Goal: Task Accomplishment & Management: Complete application form

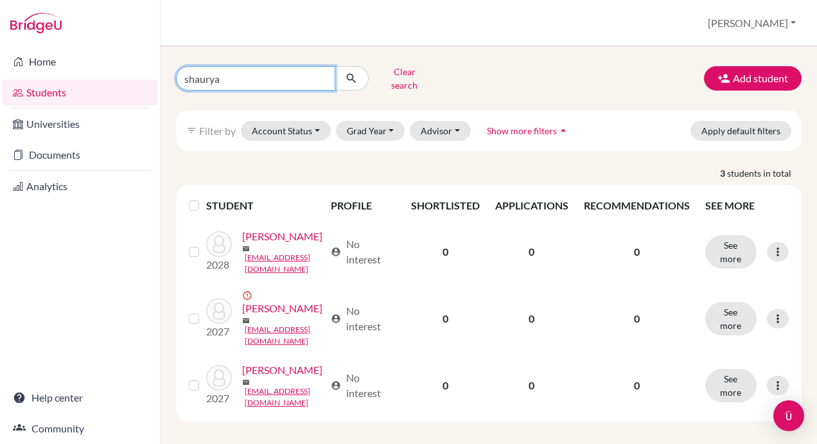
click at [321, 74] on input "shaurya" at bounding box center [255, 78] width 159 height 24
click at [225, 74] on input "Find student by name..." at bounding box center [255, 78] width 159 height 24
type input "[PERSON_NAME]"
click button "submit" at bounding box center [352, 78] width 34 height 24
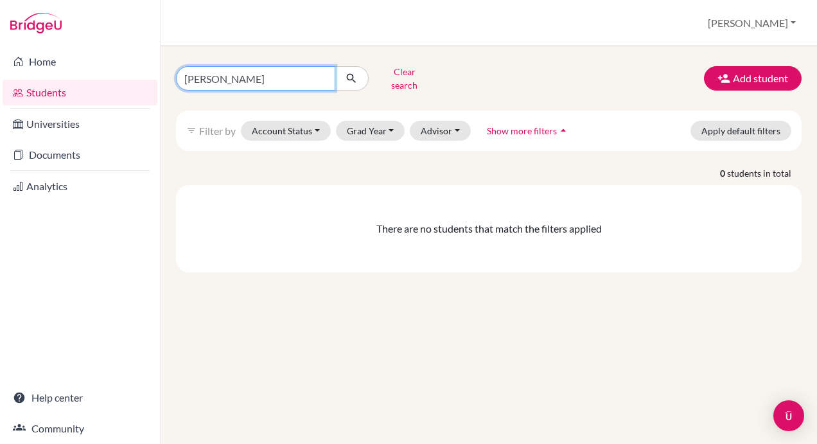
click at [324, 75] on input "rafael" at bounding box center [255, 78] width 159 height 24
type input "j"
type input "matthew"
click button "submit" at bounding box center [352, 78] width 34 height 24
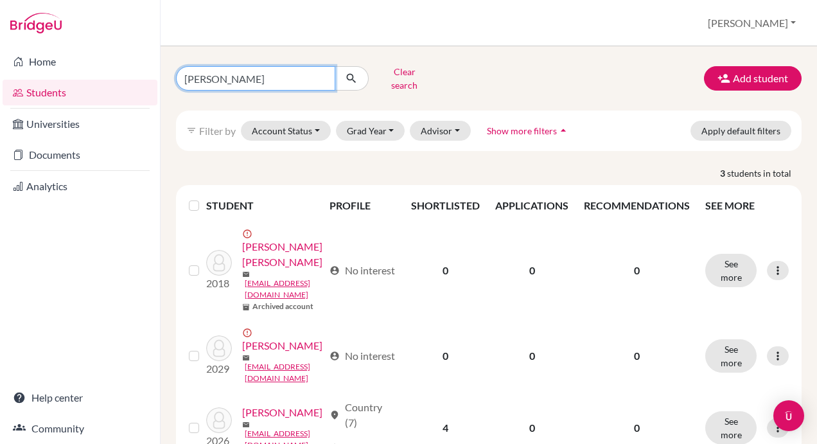
drag, startPoint x: 206, startPoint y: 75, endPoint x: 213, endPoint y: 54, distance: 21.7
click at [207, 73] on input "matthew" at bounding box center [255, 78] width 159 height 24
type input "mathew"
click button "submit" at bounding box center [352, 78] width 34 height 24
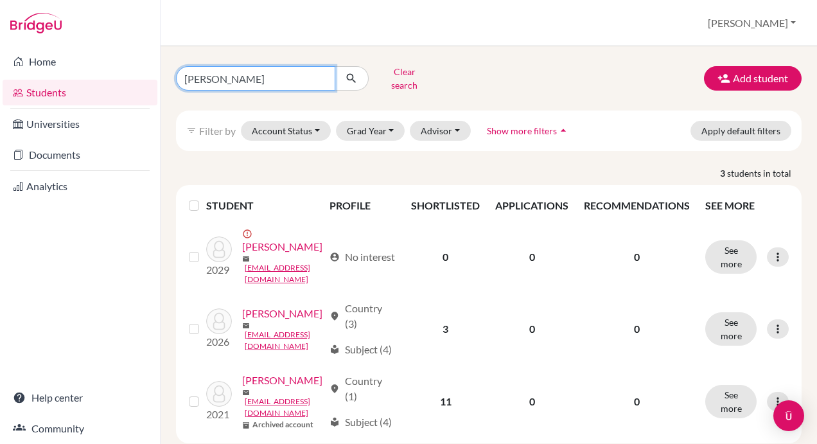
drag, startPoint x: 241, startPoint y: 69, endPoint x: 186, endPoint y: 72, distance: 54.7
click at [186, 72] on input "mathew" at bounding box center [255, 78] width 159 height 24
type input "r"
type input "john"
click button "submit" at bounding box center [352, 78] width 34 height 24
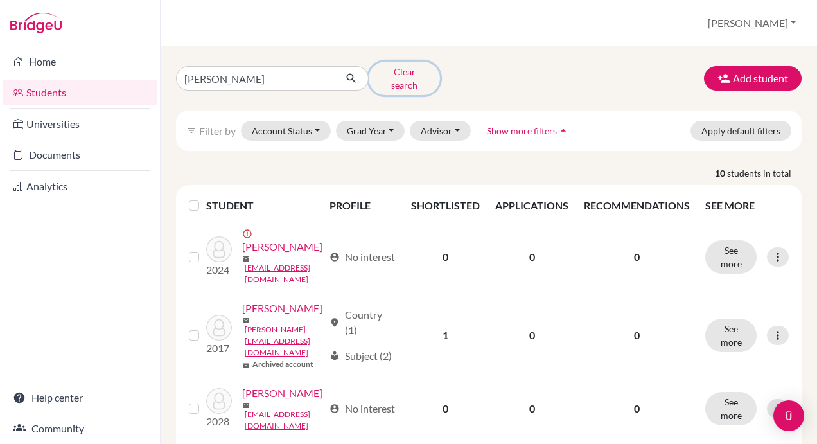
click at [400, 74] on button "Clear search" at bounding box center [404, 78] width 71 height 33
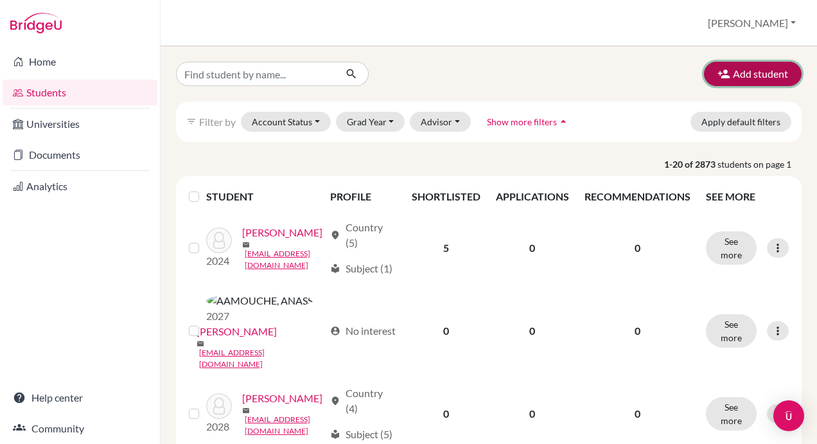
click at [740, 71] on button "Add student" at bounding box center [753, 74] width 98 height 24
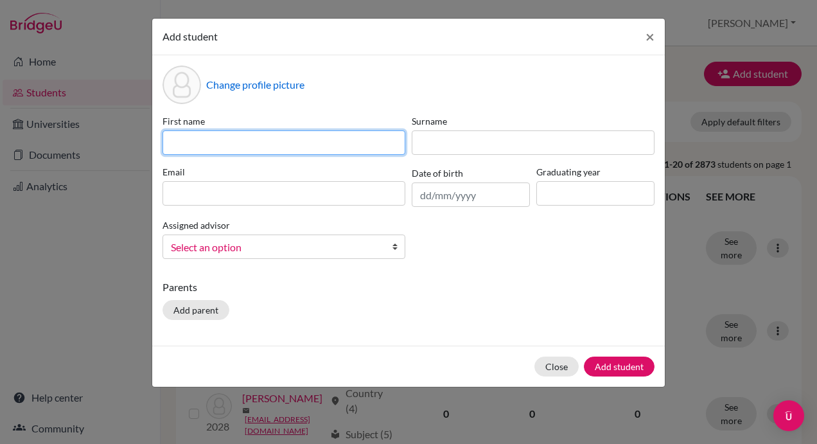
click at [236, 139] on input at bounding box center [284, 142] width 243 height 24
type input "Rafael Mathew"
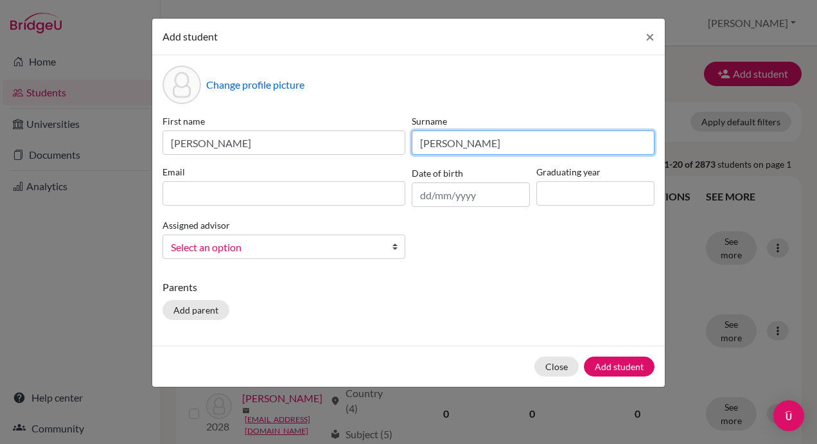
type input "John"
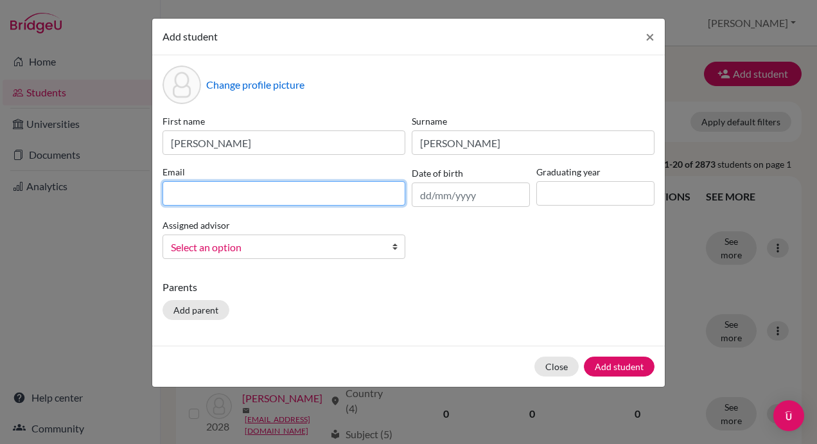
paste input "DIA250095@diaestudents.com"
type input "DIA250095@diaestudents.com"
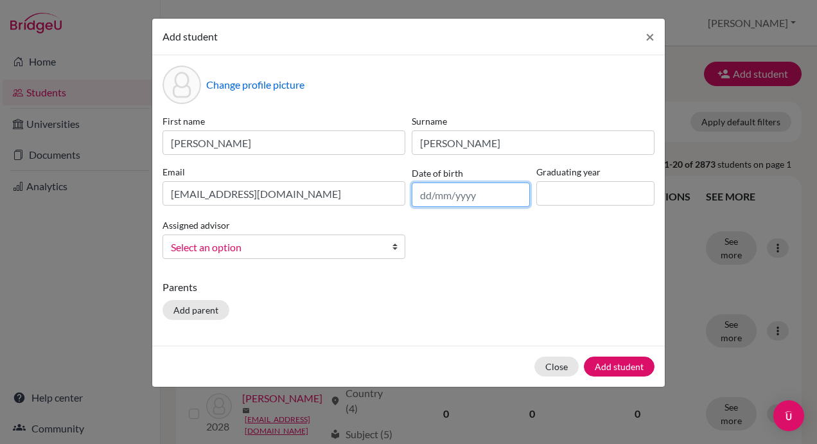
drag, startPoint x: 470, startPoint y: 197, endPoint x: 459, endPoint y: 184, distance: 16.9
click at [470, 197] on input "text" at bounding box center [471, 195] width 118 height 24
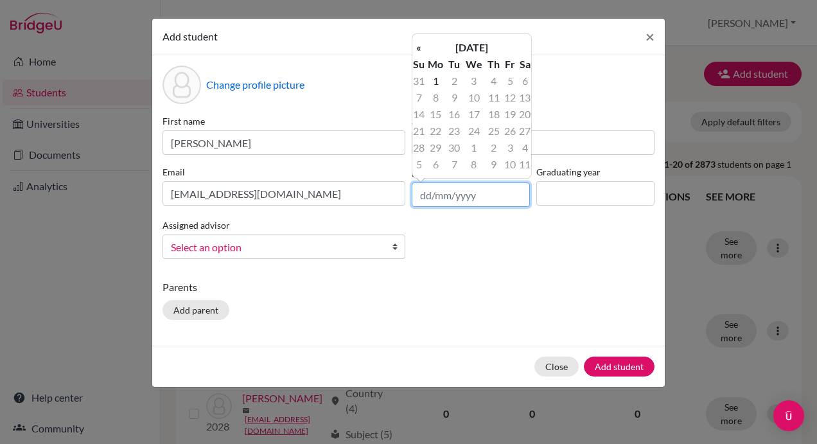
paste input "11/09/2008"
type input "11/09/2008"
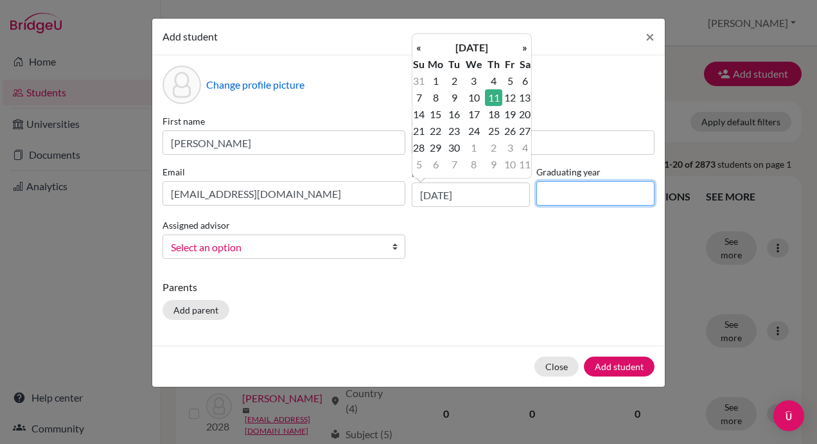
click at [558, 194] on input at bounding box center [596, 193] width 118 height 24
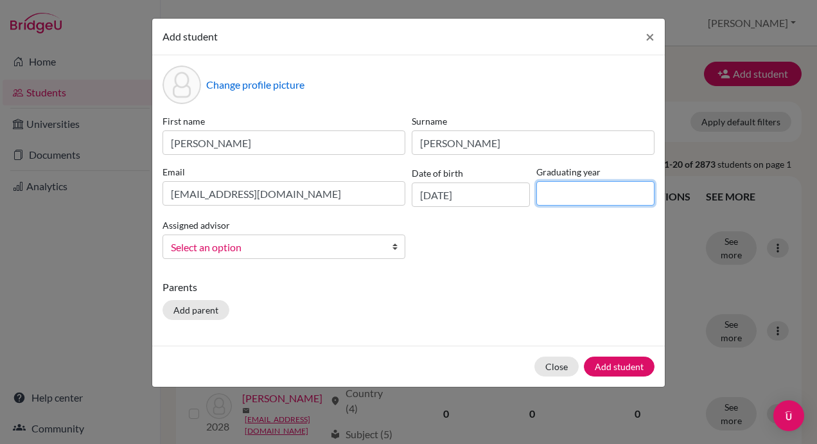
click at [580, 192] on input at bounding box center [596, 193] width 118 height 24
type input "2027"
click at [504, 265] on div "First name Rafael Mathew Surname John Email DIA250095@diaestudents.com Date of …" at bounding box center [408, 191] width 499 height 155
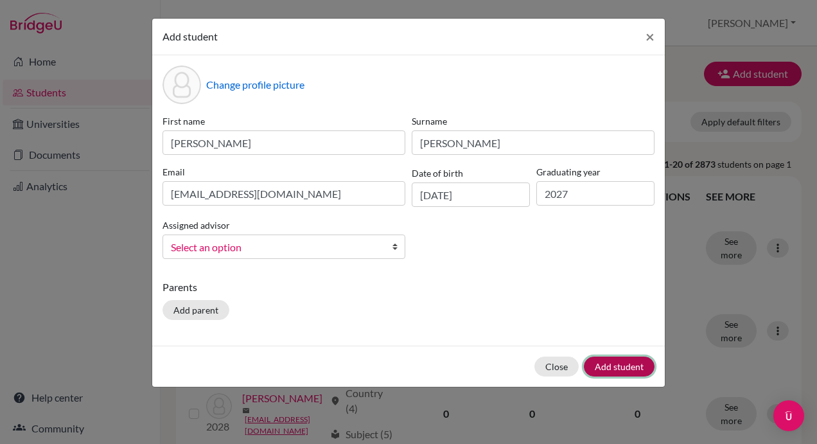
click at [616, 368] on button "Add student" at bounding box center [619, 367] width 71 height 20
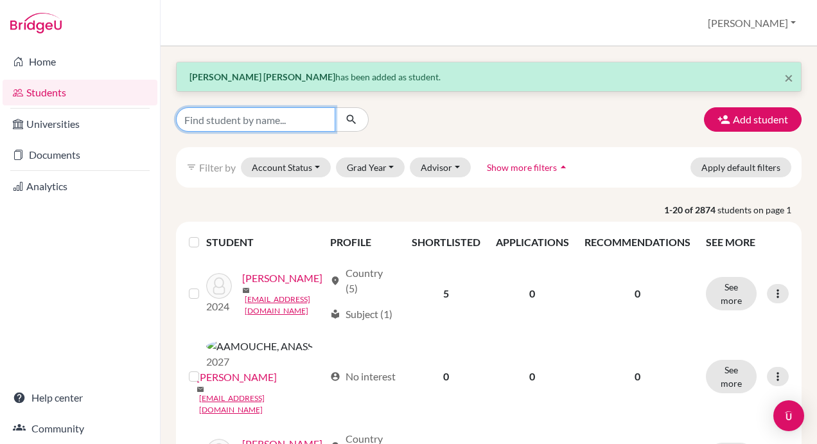
click at [276, 121] on input "Find student by name..." at bounding box center [255, 119] width 159 height 24
type input "rafael"
click button "submit" at bounding box center [352, 119] width 34 height 24
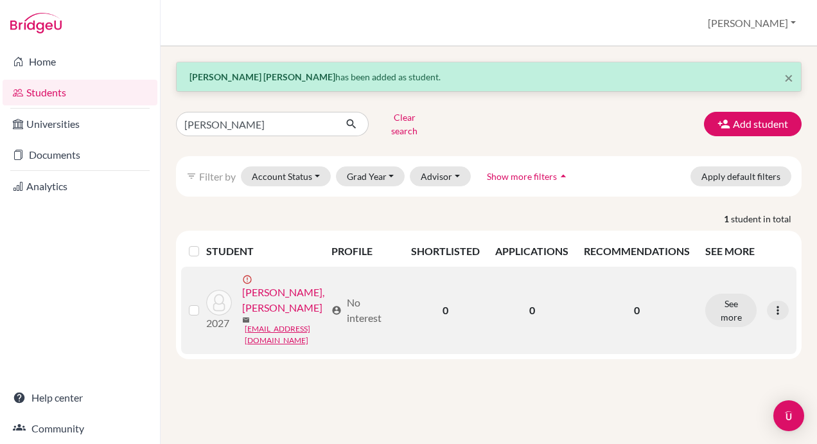
click at [204, 303] on label at bounding box center [204, 303] width 0 height 0
click at [0, 0] on input "checkbox" at bounding box center [0, 0] width 0 height 0
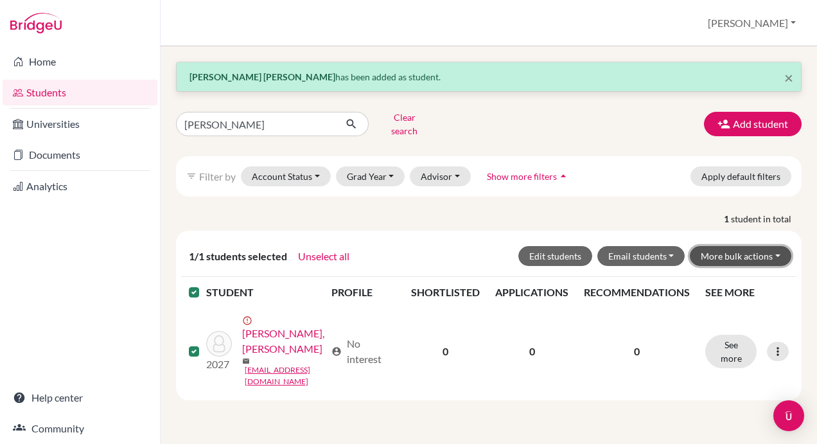
click at [762, 246] on button "More bulk actions" at bounding box center [741, 256] width 102 height 20
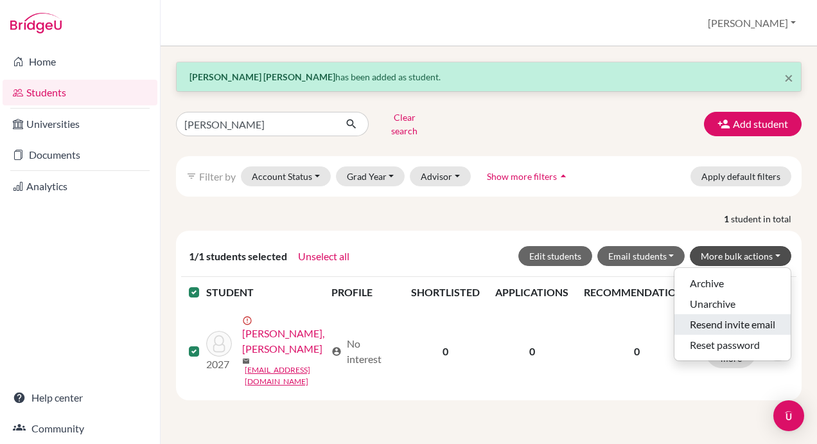
click at [726, 314] on button "Resend invite email" at bounding box center [733, 324] width 116 height 21
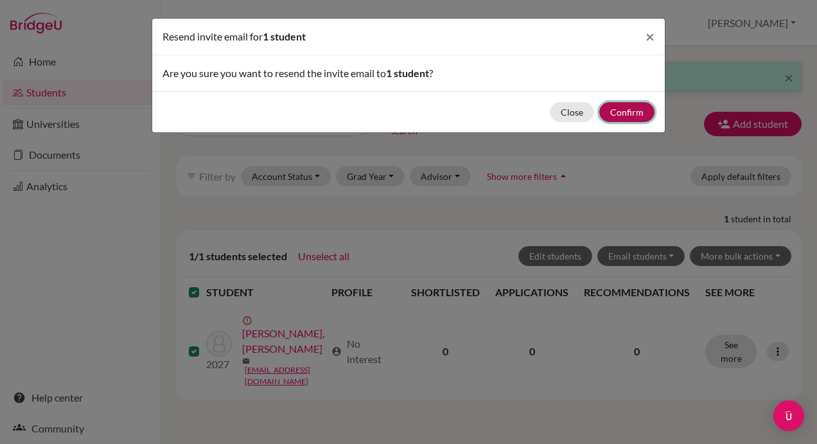
click at [631, 111] on button "Confirm" at bounding box center [627, 112] width 55 height 20
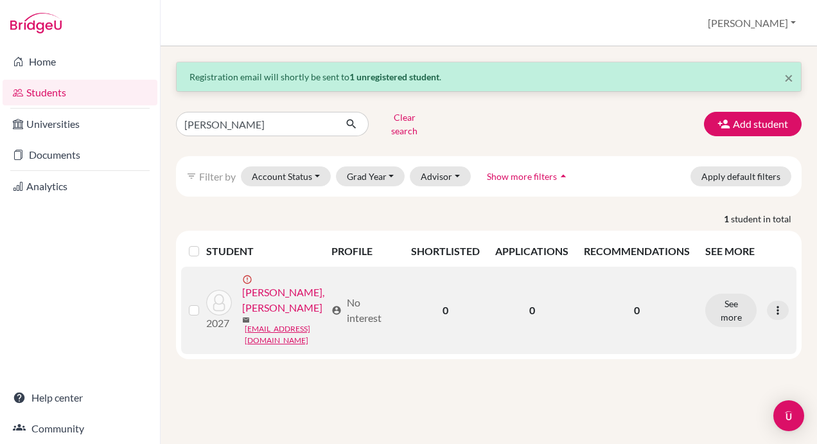
click at [248, 315] on link "John, Rafael Mathew" at bounding box center [284, 300] width 84 height 31
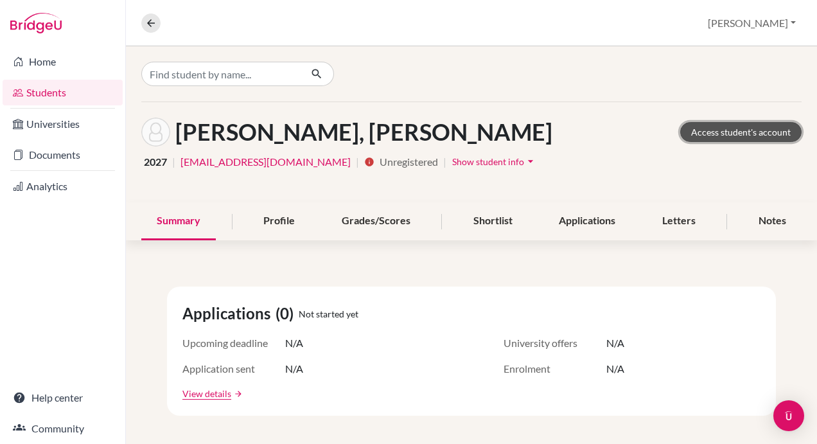
click at [699, 129] on link "Access student's account" at bounding box center [741, 132] width 121 height 20
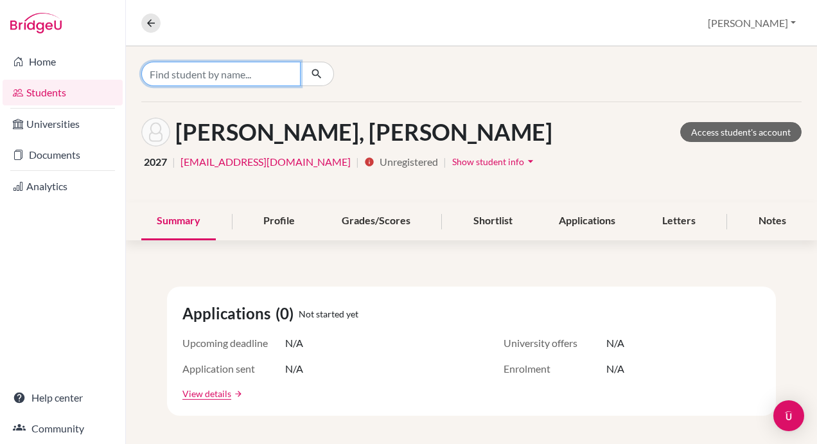
click at [212, 75] on input "Find student by name..." at bounding box center [220, 74] width 159 height 24
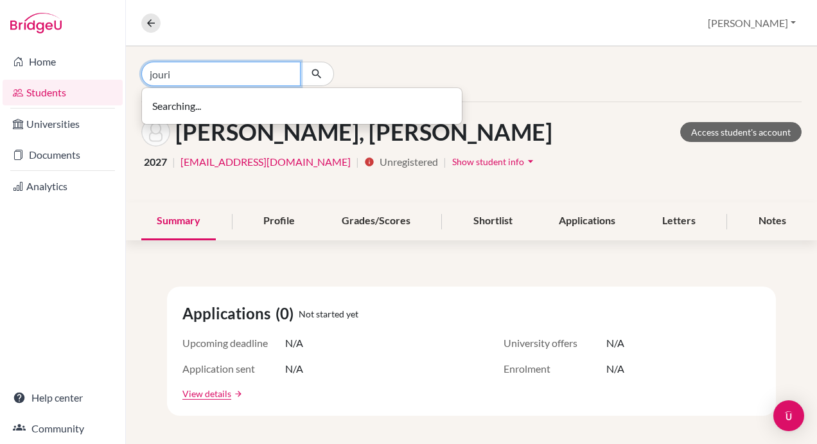
type input "jouri"
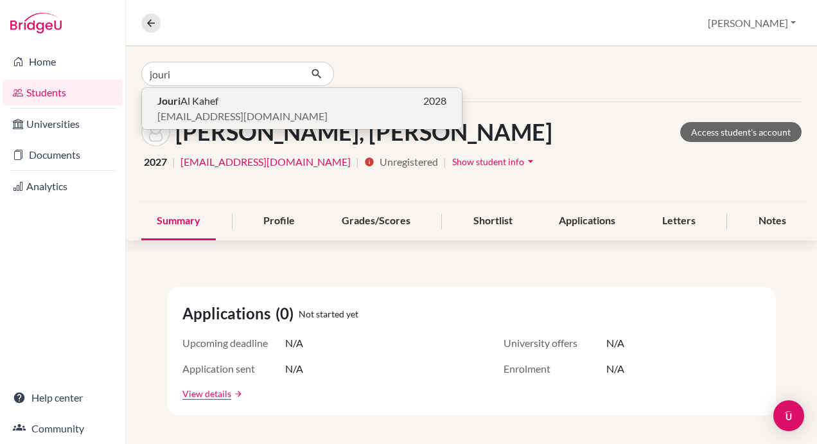
click at [190, 101] on span "Jouri Al Kahef" at bounding box center [187, 100] width 61 height 15
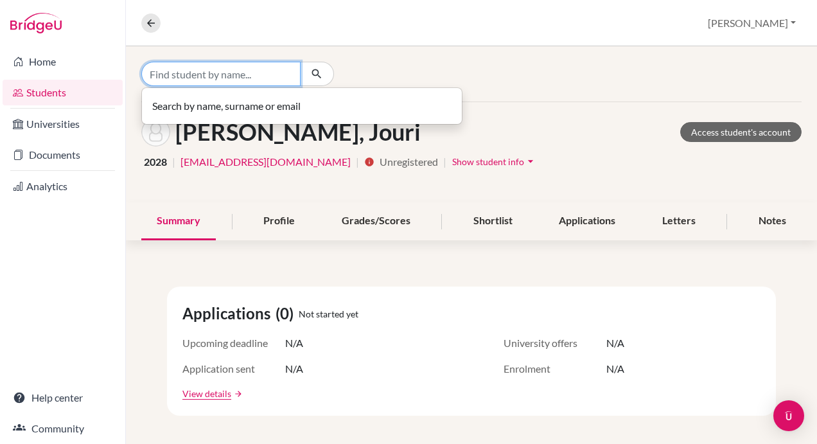
click at [249, 76] on input "Find student by name..." at bounding box center [220, 74] width 159 height 24
type input "inshal"
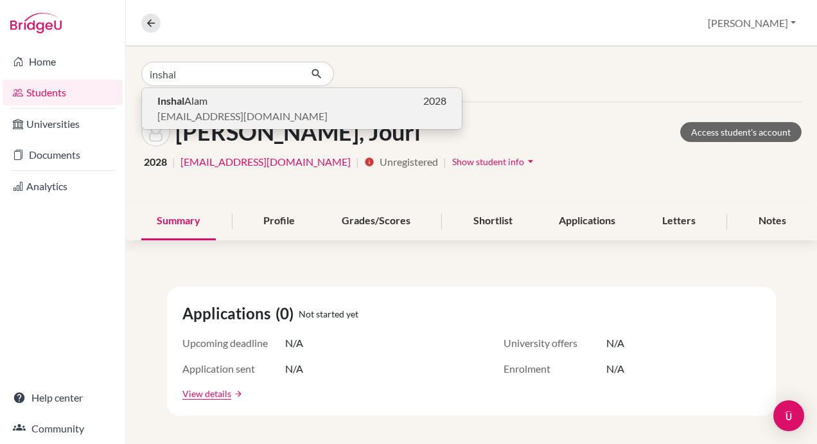
click at [202, 118] on span "dia13254@diaestudents.com" at bounding box center [242, 116] width 170 height 15
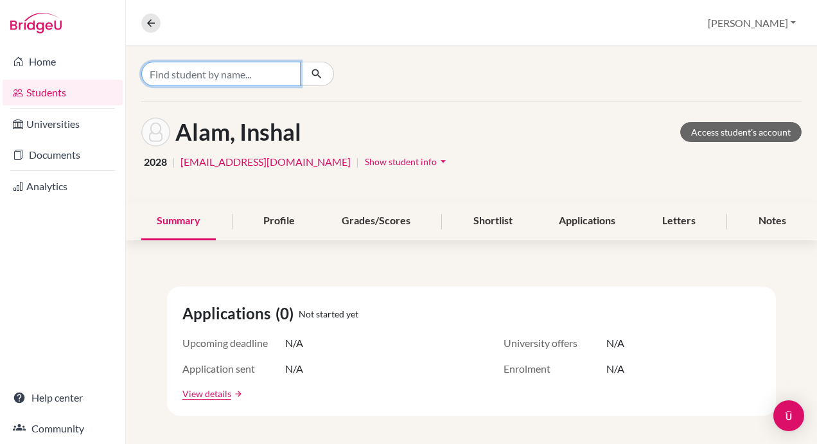
click at [193, 76] on input "Find student by name..." at bounding box center [220, 74] width 159 height 24
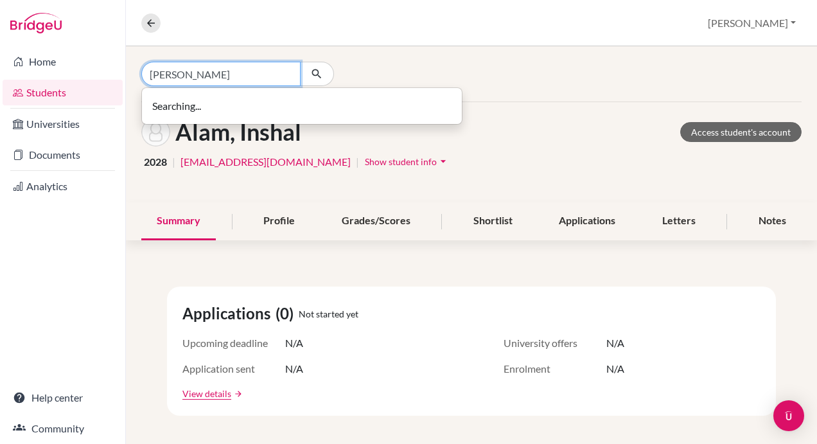
type input "habiba"
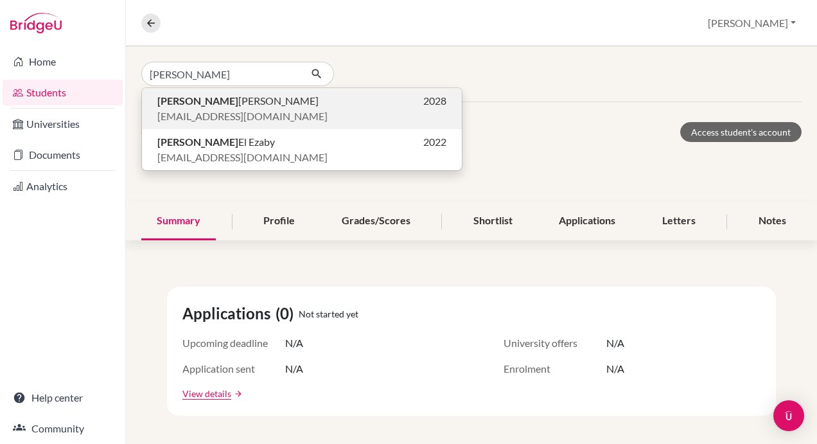
click at [253, 105] on p "Habiba Ali 2028" at bounding box center [301, 100] width 289 height 15
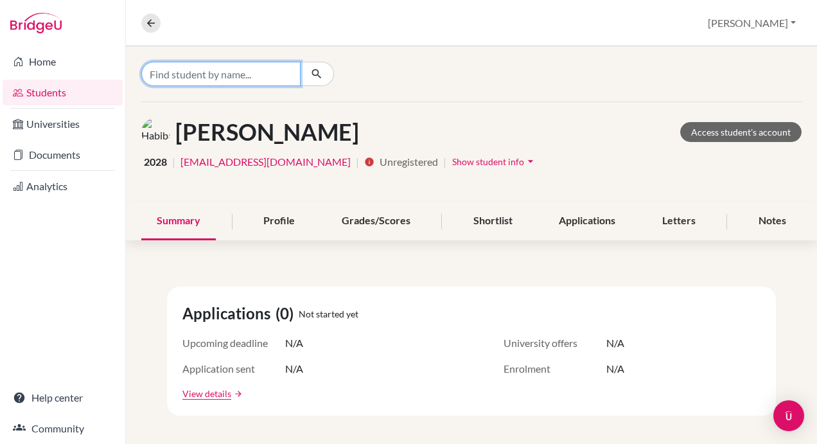
click at [217, 75] on input "Find student by name..." at bounding box center [220, 74] width 159 height 24
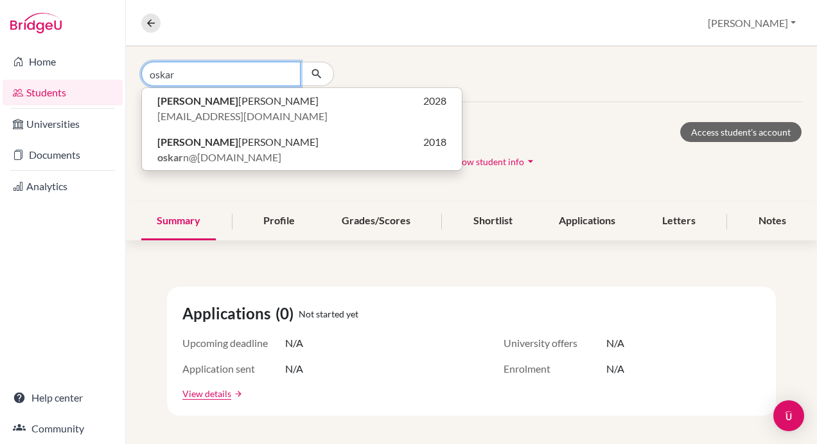
click at [188, 77] on input "oskar" at bounding box center [220, 74] width 159 height 24
click at [176, 74] on input "oskar" at bounding box center [220, 74] width 159 height 24
paste input "Vihaan Bhatia"
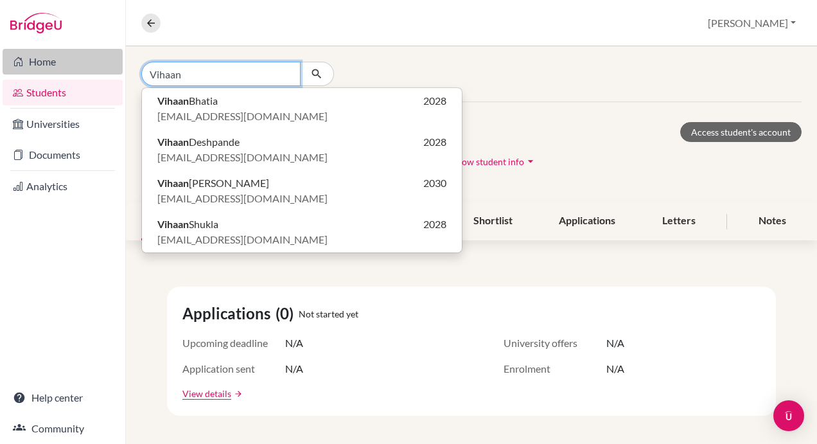
drag, startPoint x: 215, startPoint y: 70, endPoint x: 107, endPoint y: 73, distance: 108.0
click at [107, 73] on div "Home Students Universities Documents Analytics Help center Community Overview S…" at bounding box center [408, 222] width 817 height 444
paste input "Shaurya Chakravarty"
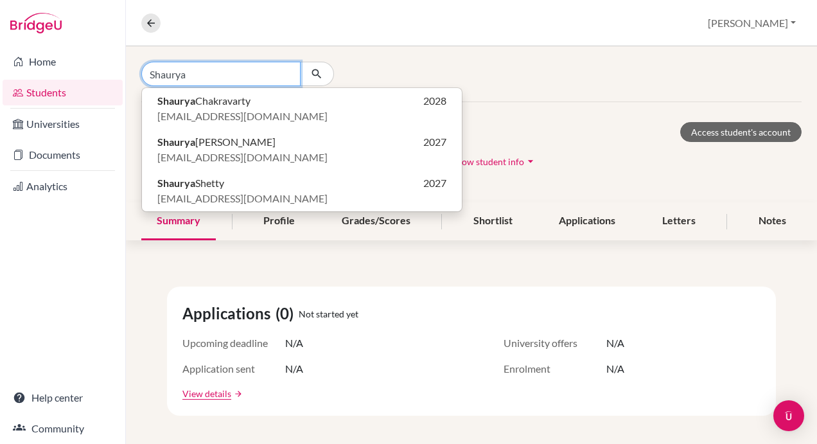
drag, startPoint x: 178, startPoint y: 78, endPoint x: 125, endPoint y: 76, distance: 52.7
click at [126, 76] on div "Shaurya Shaurya Chakravarty 2028 dia210501@diaestudents.com Shaurya Duragkar 20…" at bounding box center [471, 73] width 691 height 55
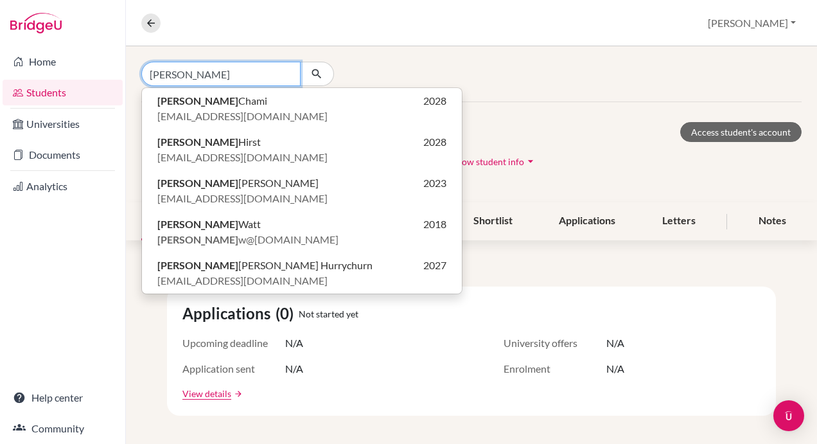
drag, startPoint x: 194, startPoint y: 73, endPoint x: 95, endPoint y: 75, distance: 99.0
click at [95, 75] on div "Home Students Universities Documents Analytics Help center Community Overview S…" at bounding box center [408, 222] width 817 height 444
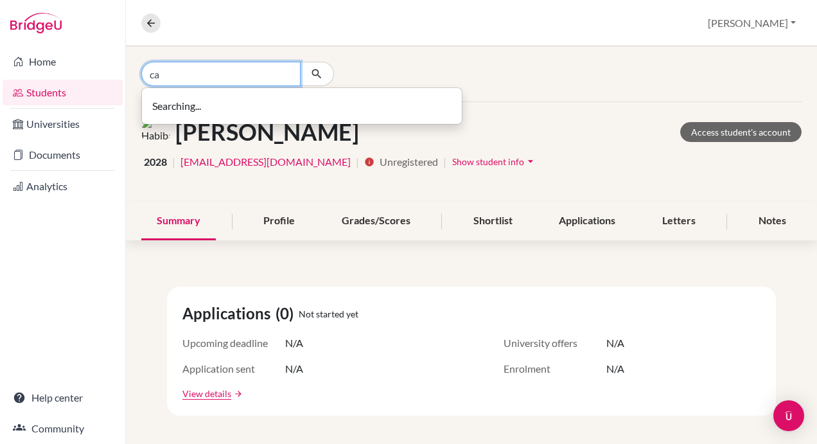
type input "c"
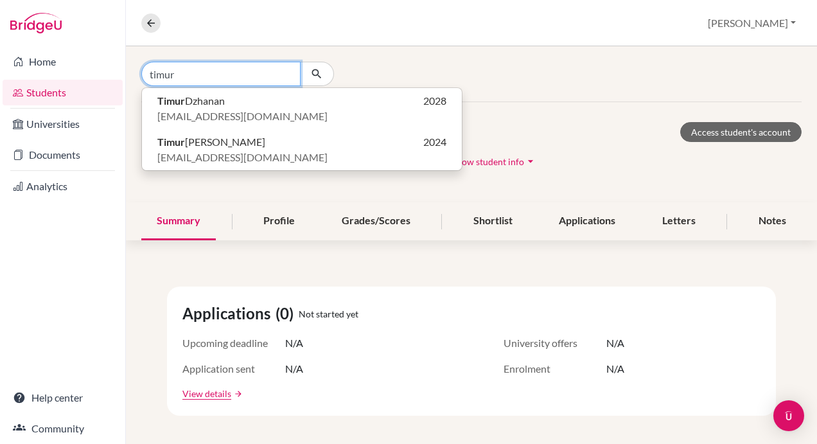
drag, startPoint x: 196, startPoint y: 77, endPoint x: 103, endPoint y: 76, distance: 92.6
click at [103, 76] on div "Home Students Universities Documents Analytics Help center Community Overview S…" at bounding box center [408, 222] width 817 height 444
paste input "Akshat Katti"
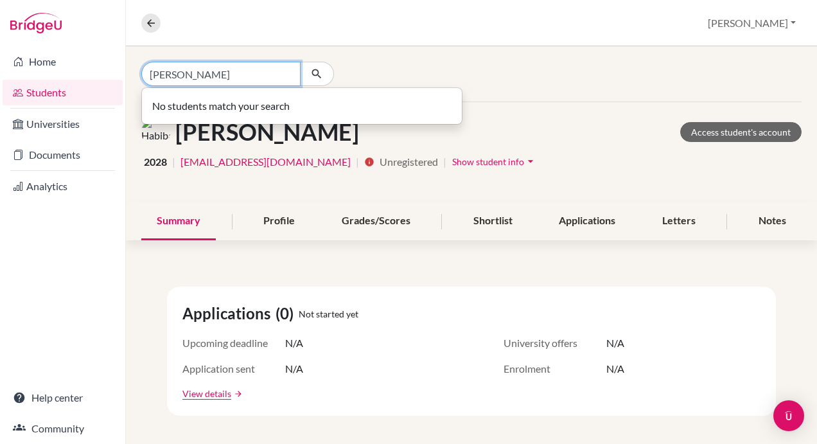
click at [203, 75] on input "Akshat Katti" at bounding box center [220, 74] width 159 height 24
type input "A"
type input "katti"
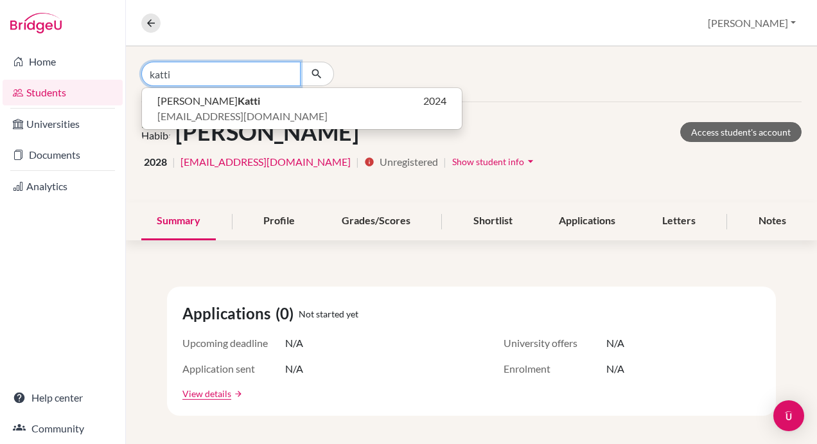
click at [279, 73] on input "katti" at bounding box center [220, 74] width 159 height 24
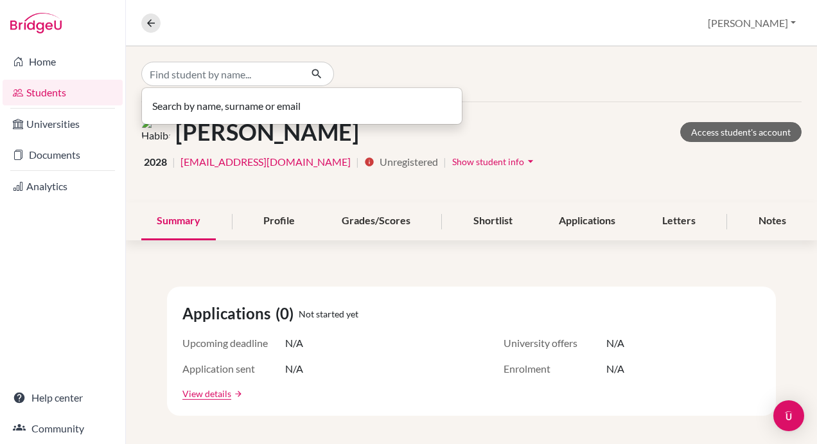
click at [566, 98] on div "Search by name, surname or email" at bounding box center [471, 73] width 691 height 55
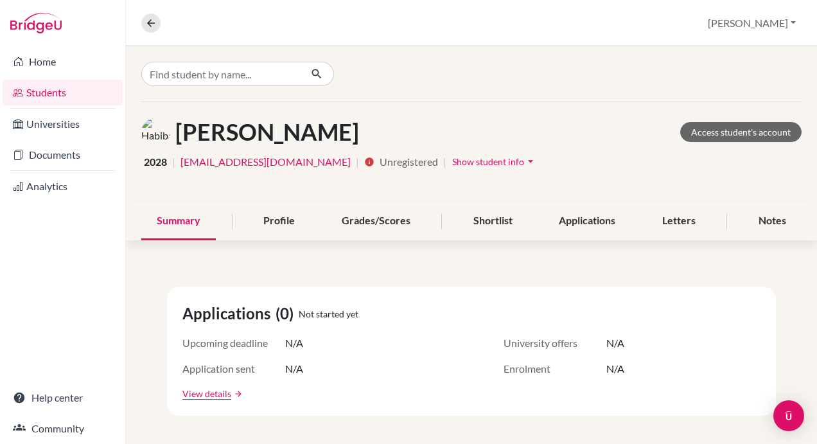
click at [44, 91] on link "Students" at bounding box center [63, 93] width 120 height 26
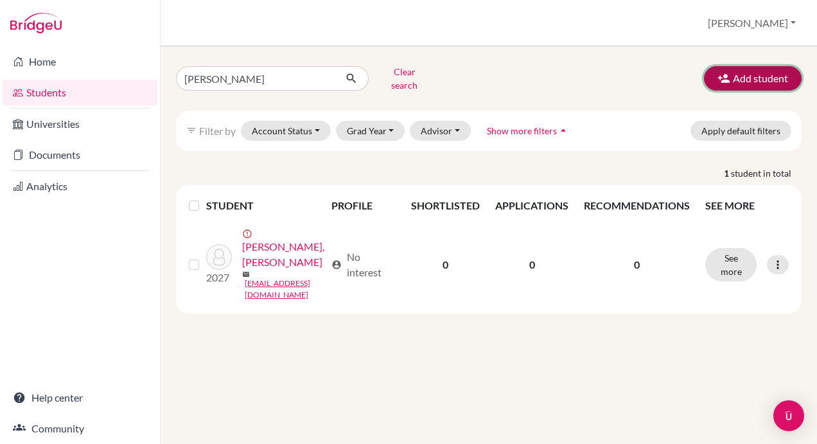
click at [754, 71] on button "Add student" at bounding box center [753, 78] width 98 height 24
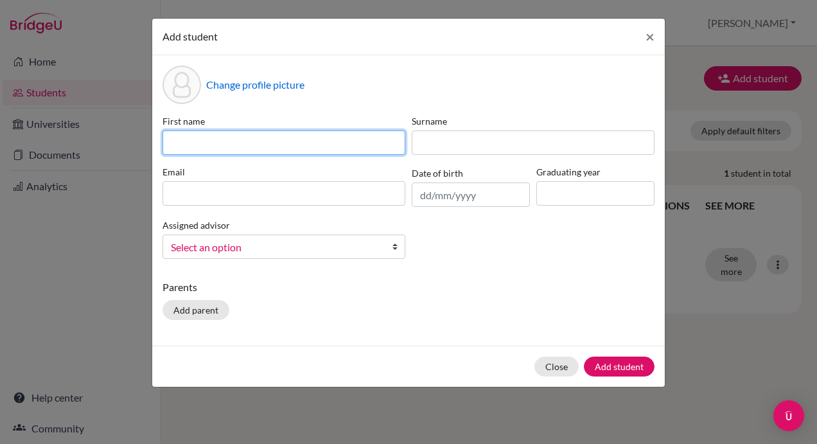
click at [236, 140] on input at bounding box center [284, 142] width 243 height 24
type input "Akshat"
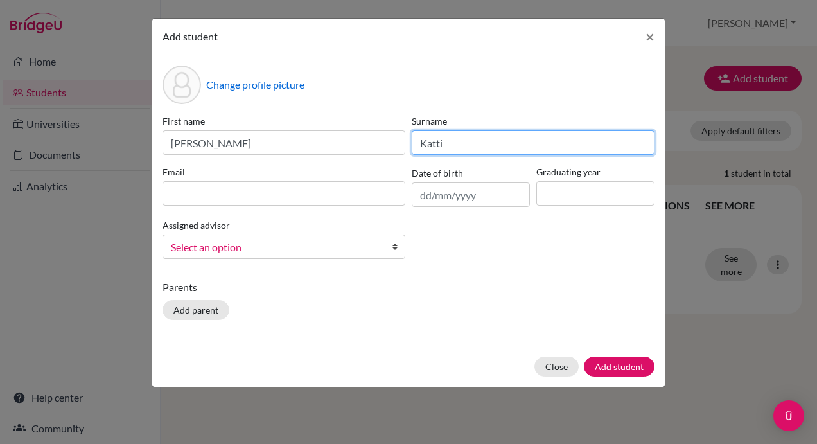
type input "Katti"
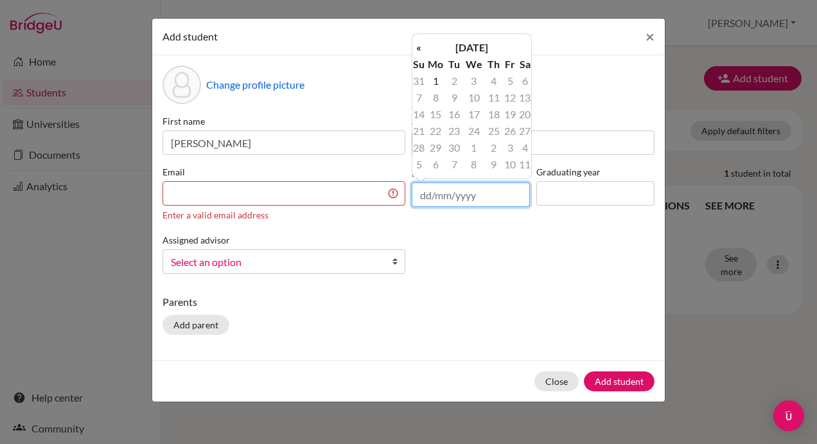
paste input "11/09/2010"
type input "11/09/2010"
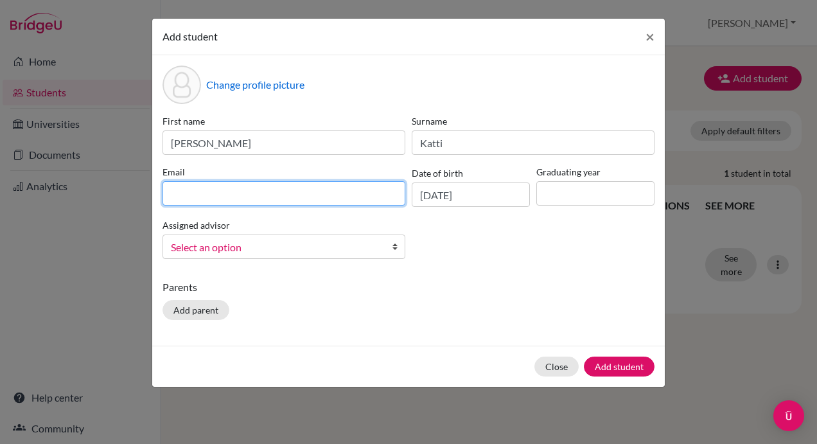
paste input "DIA250296@diaestudents.com"
type input "DIA250296@diaestudents.com"
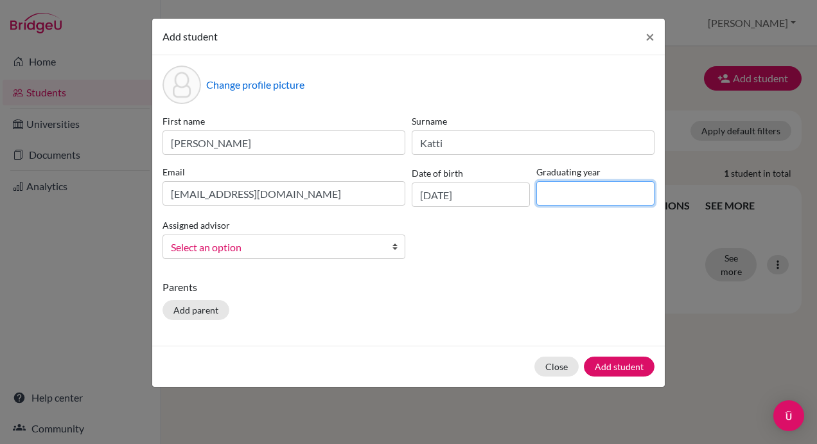
click at [581, 194] on input at bounding box center [596, 193] width 118 height 24
type input "2028"
click at [454, 294] on p "Parents" at bounding box center [409, 287] width 492 height 15
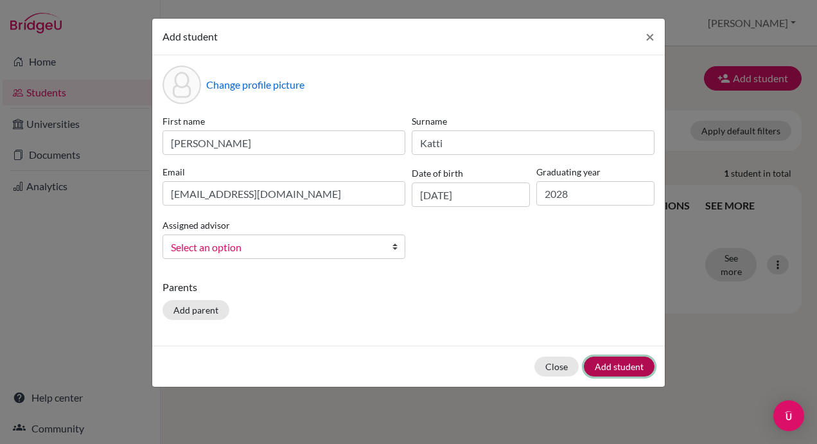
click at [621, 361] on button "Add student" at bounding box center [619, 367] width 71 height 20
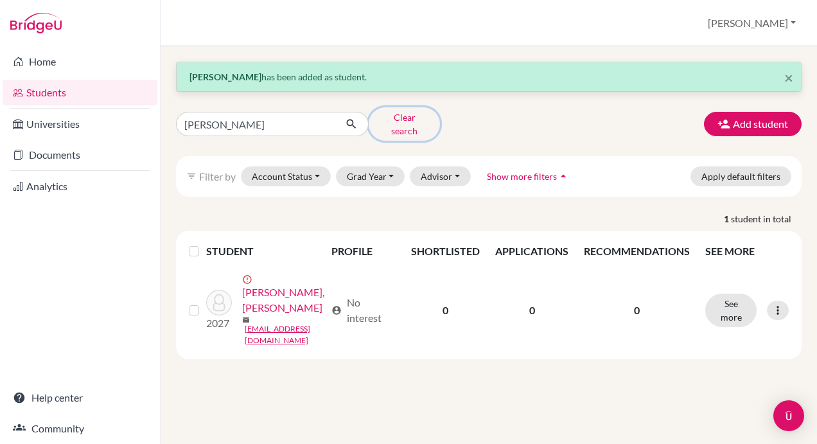
click at [407, 120] on button "Clear search" at bounding box center [404, 123] width 71 height 33
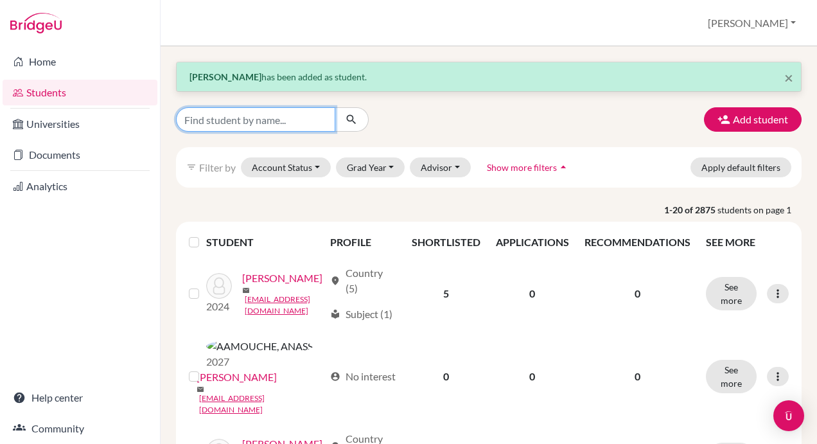
click at [220, 122] on input "Find student by name..." at bounding box center [255, 119] width 159 height 24
type input "katti"
click button "submit" at bounding box center [352, 119] width 34 height 24
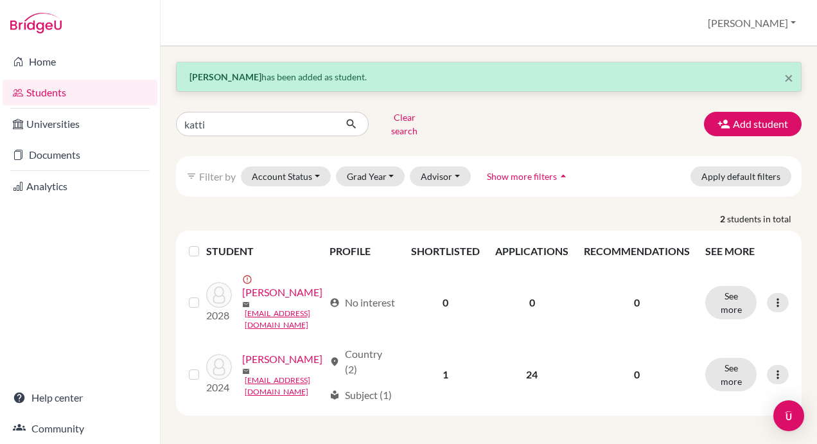
drag, startPoint x: 192, startPoint y: 300, endPoint x: 234, endPoint y: 285, distance: 45.1
click at [204, 295] on label at bounding box center [204, 295] width 0 height 0
click at [0, 0] on input "checkbox" at bounding box center [0, 0] width 0 height 0
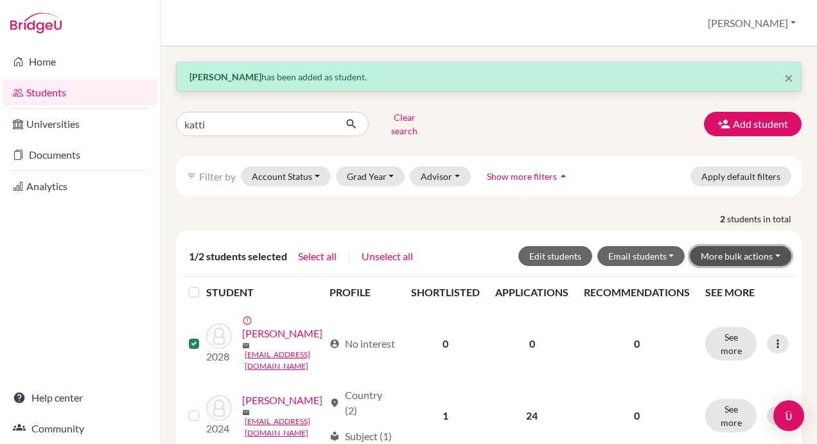
click at [754, 246] on button "More bulk actions" at bounding box center [741, 256] width 102 height 20
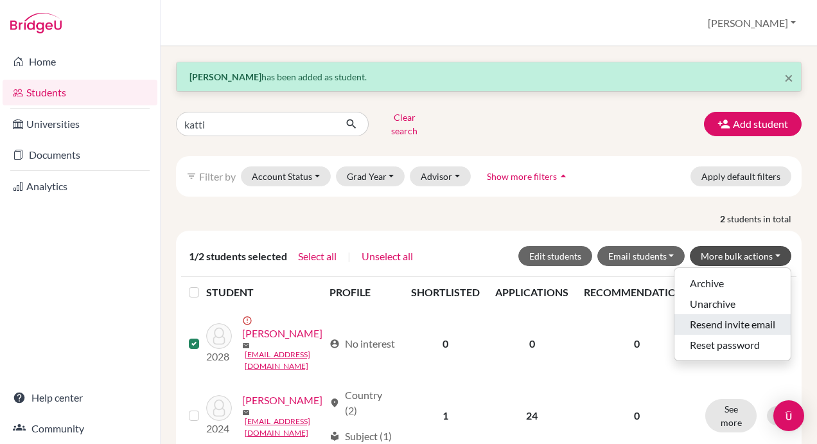
click at [711, 314] on button "Resend invite email" at bounding box center [733, 324] width 116 height 21
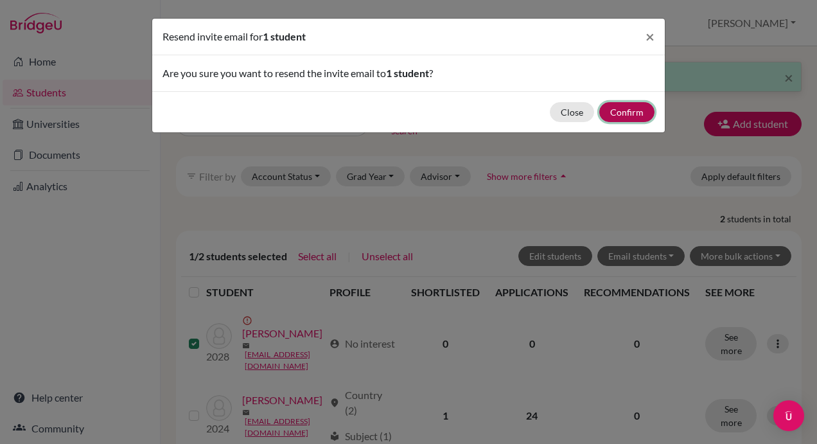
click at [627, 105] on button "Confirm" at bounding box center [627, 112] width 55 height 20
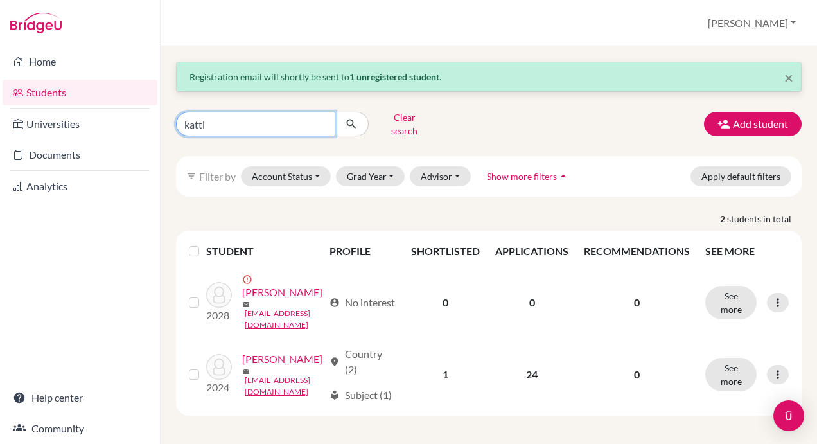
click at [196, 121] on input "katti" at bounding box center [255, 124] width 159 height 24
type input "salemeh"
click button "submit" at bounding box center [352, 124] width 34 height 24
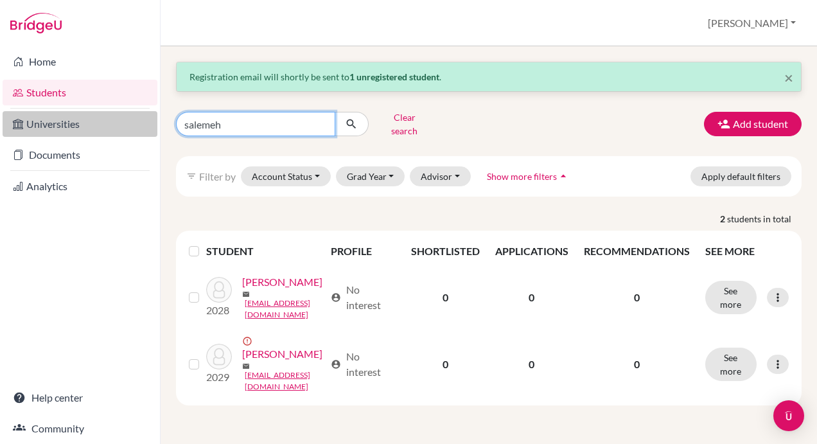
drag, startPoint x: 239, startPoint y: 118, endPoint x: 141, endPoint y: 125, distance: 97.9
click at [141, 125] on div "Home Students Universities Documents Analytics Help center Community Students o…" at bounding box center [408, 222] width 817 height 444
type input "mane"
click button "submit" at bounding box center [352, 124] width 34 height 24
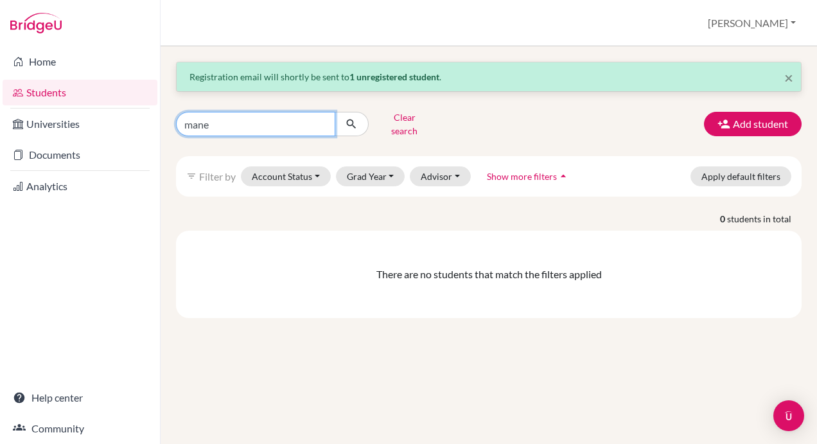
click at [190, 117] on input "mane" at bounding box center [255, 124] width 159 height 24
type input "reya"
click button "submit" at bounding box center [352, 124] width 34 height 24
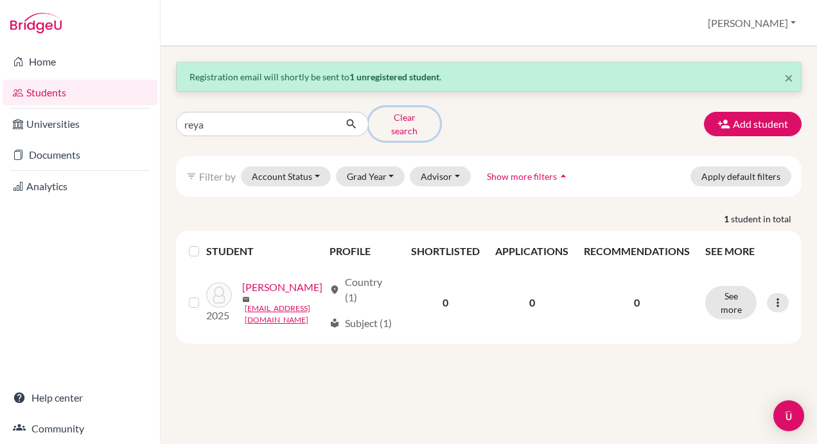
click at [412, 116] on button "Clear search" at bounding box center [404, 123] width 71 height 33
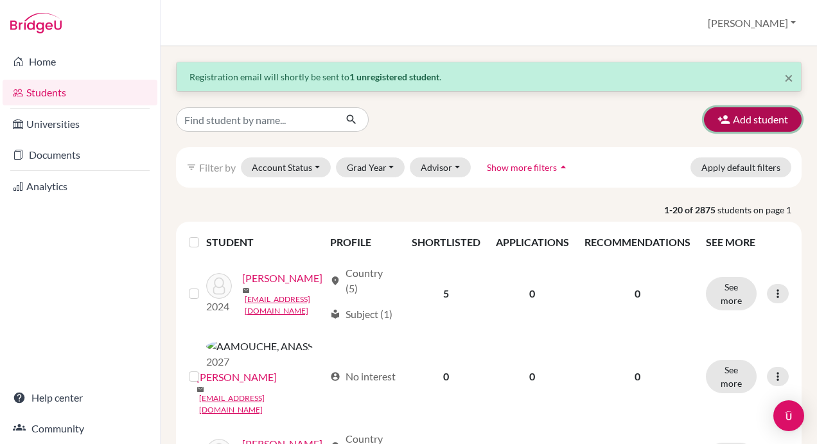
click at [744, 116] on button "Add student" at bounding box center [753, 119] width 98 height 24
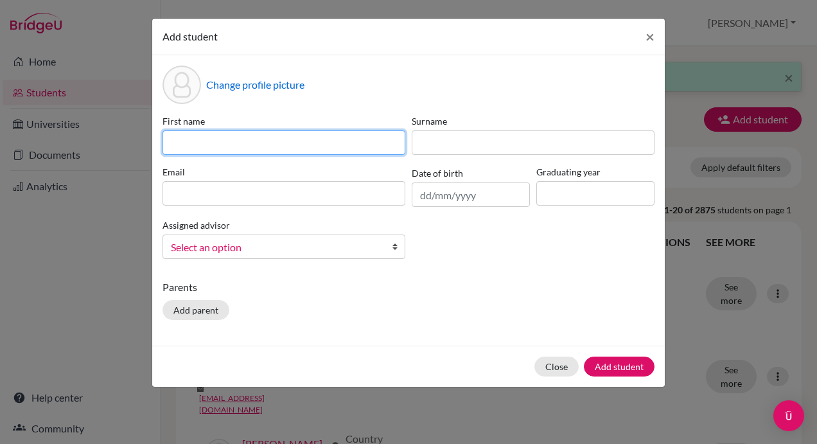
click at [242, 140] on input at bounding box center [284, 142] width 243 height 24
type input "Reya"
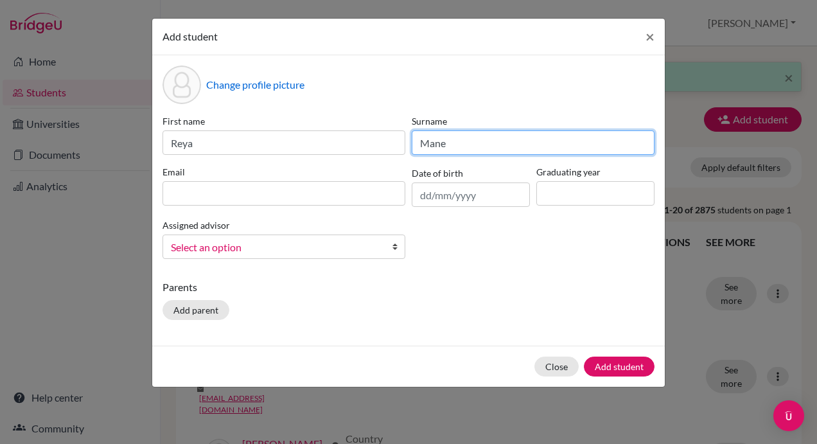
type input "Mane"
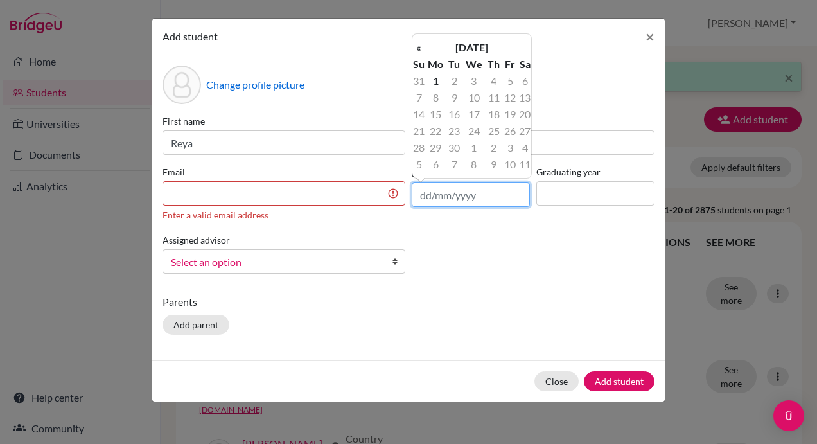
paste input "12/09/2010"
type input "12/09/2010"
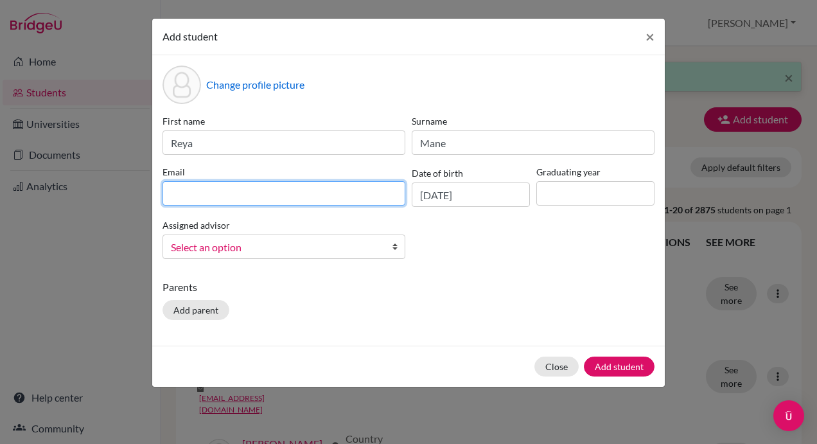
click at [281, 198] on input at bounding box center [284, 193] width 243 height 24
paste input "DIA250338@diaestudents.com"
type input "DIA250338@diaestudents.com"
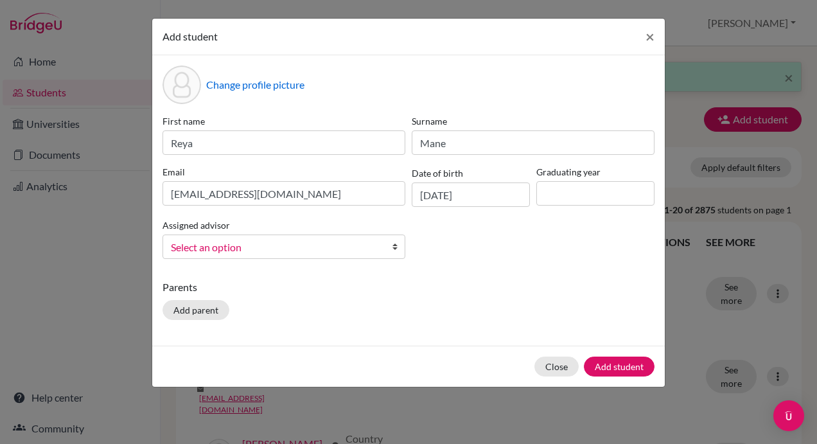
click at [560, 265] on div "First name Reya Surname Mane Email DIA250338@diaestudents.com Date of birth 12/…" at bounding box center [408, 191] width 499 height 155
click at [608, 189] on input at bounding box center [596, 193] width 118 height 24
type input "2028"
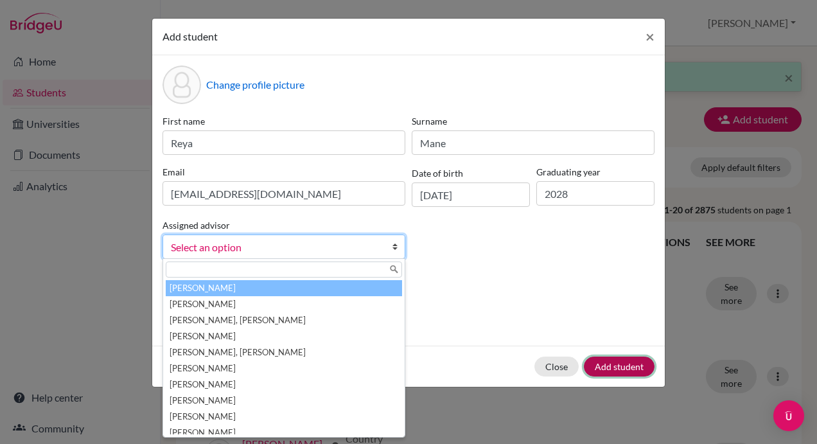
click at [614, 370] on button "Add student" at bounding box center [619, 367] width 71 height 20
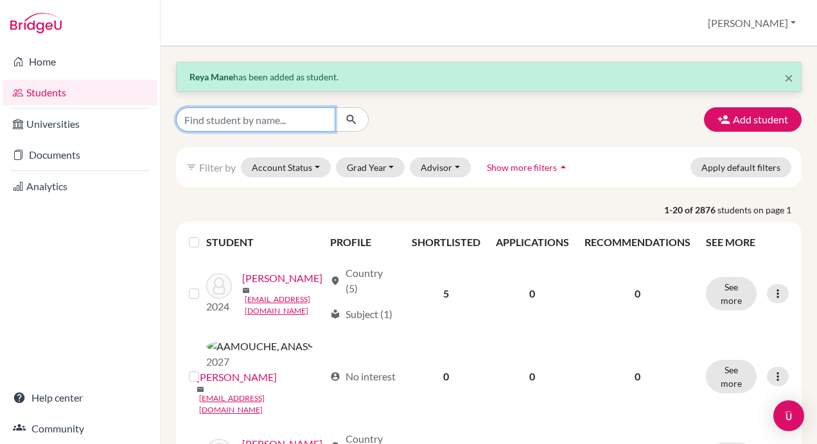
click at [244, 108] on input "Find student by name..." at bounding box center [255, 119] width 159 height 24
type input "mane"
click button "submit" at bounding box center [352, 119] width 34 height 24
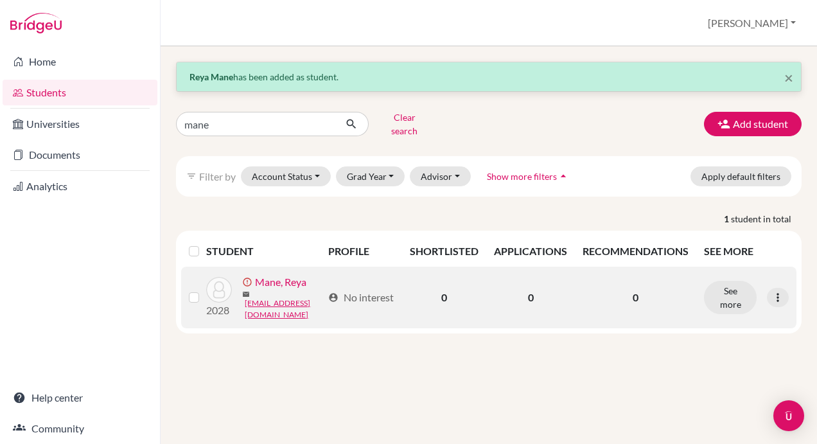
click at [204, 290] on label at bounding box center [204, 290] width 0 height 0
click at [0, 0] on input "checkbox" at bounding box center [0, 0] width 0 height 0
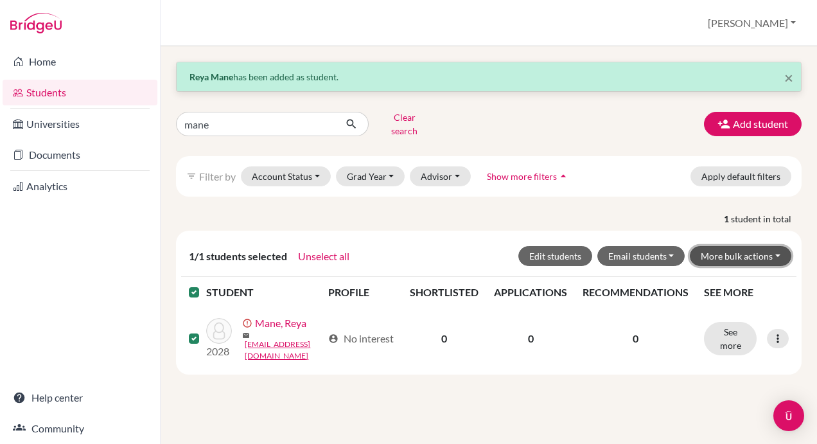
click at [753, 247] on button "More bulk actions" at bounding box center [741, 256] width 102 height 20
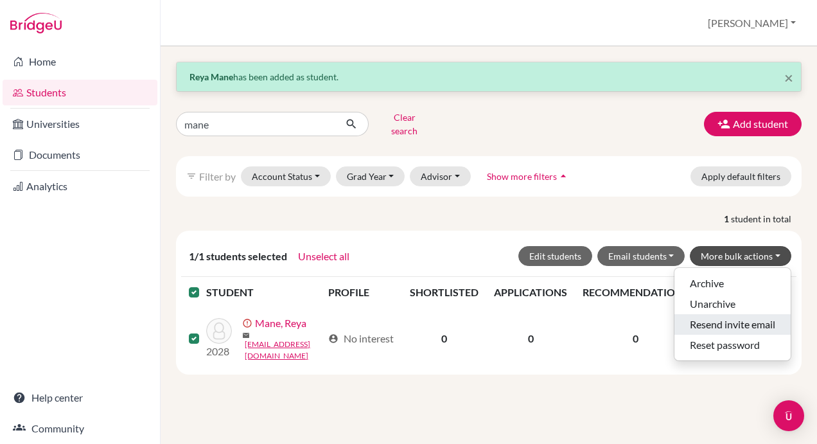
click at [718, 314] on button "Resend invite email" at bounding box center [733, 324] width 116 height 21
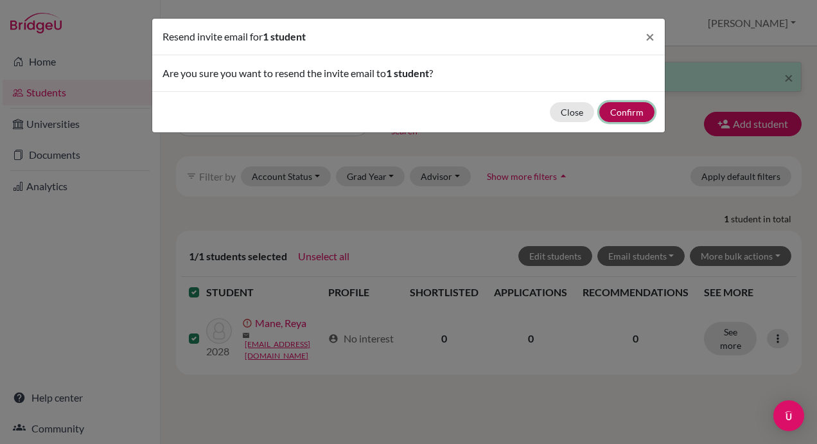
click at [629, 104] on button "Confirm" at bounding box center [627, 112] width 55 height 20
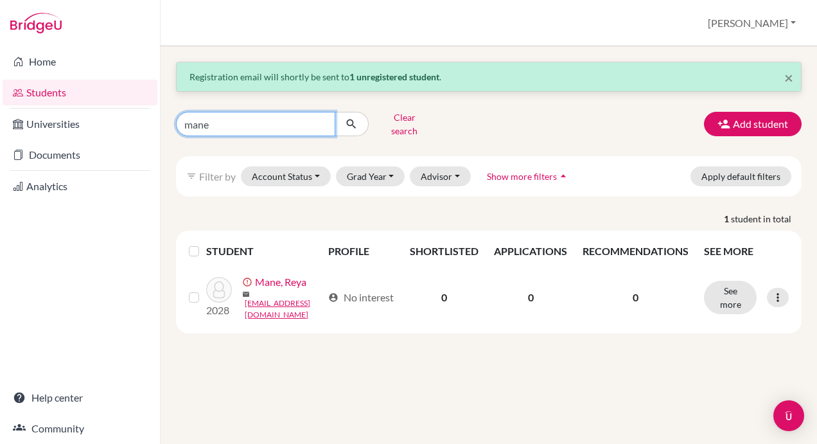
click at [233, 116] on input "mane" at bounding box center [255, 124] width 159 height 24
type input "zhang"
click button "submit" at bounding box center [352, 124] width 34 height 24
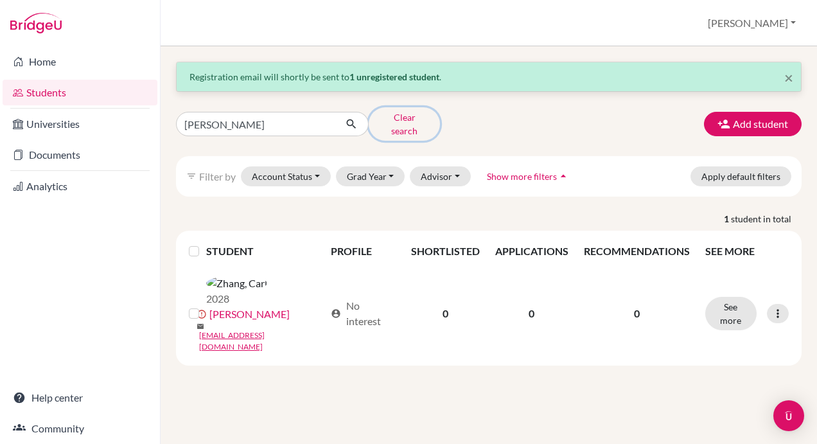
click at [416, 120] on button "Clear search" at bounding box center [404, 123] width 71 height 33
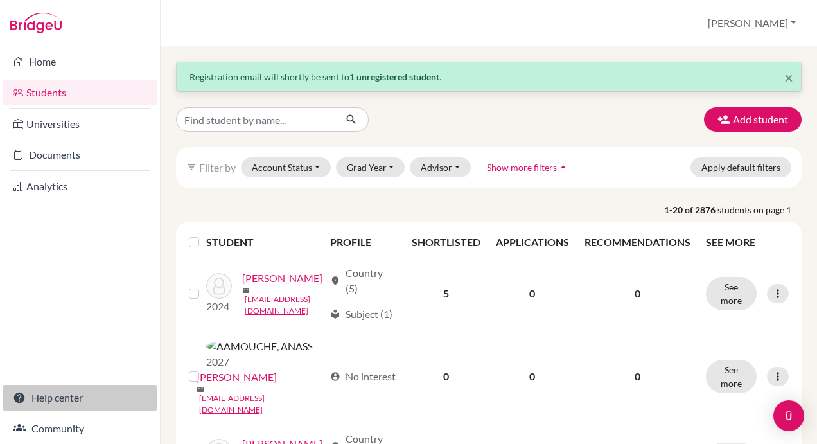
click at [60, 396] on link "Help center" at bounding box center [80, 398] width 155 height 26
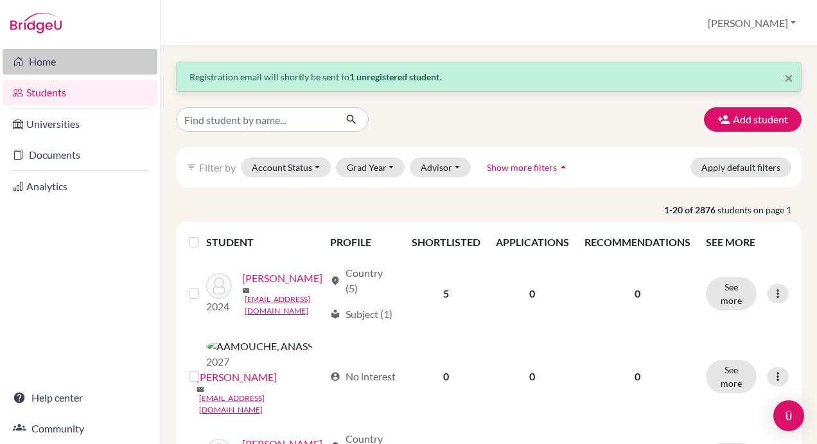
click at [37, 62] on link "Home" at bounding box center [80, 62] width 155 height 26
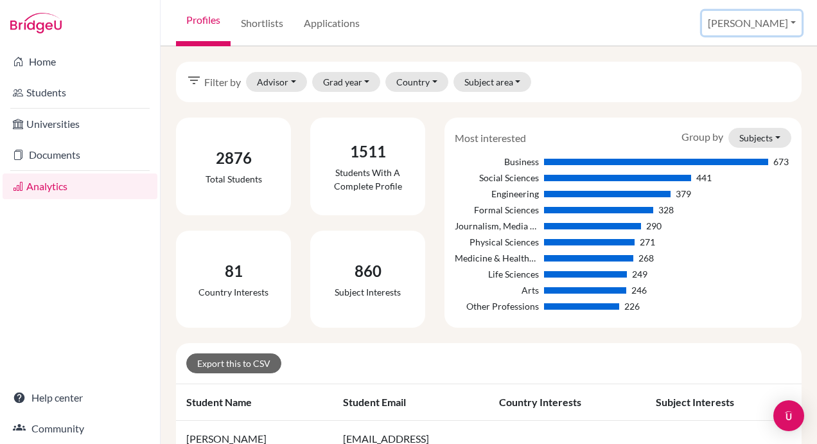
click at [766, 24] on button "[PERSON_NAME]" at bounding box center [752, 23] width 100 height 24
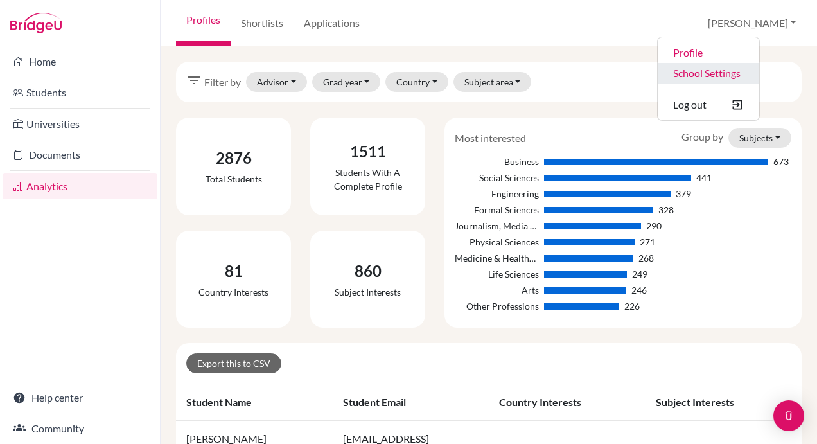
click at [760, 72] on link "School Settings" at bounding box center [709, 73] width 102 height 21
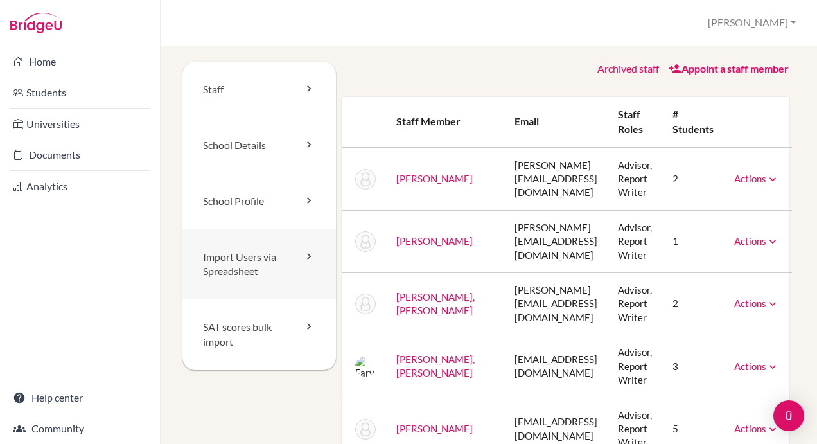
click at [240, 261] on link "Import Users via Spreadsheet" at bounding box center [260, 264] width 154 height 71
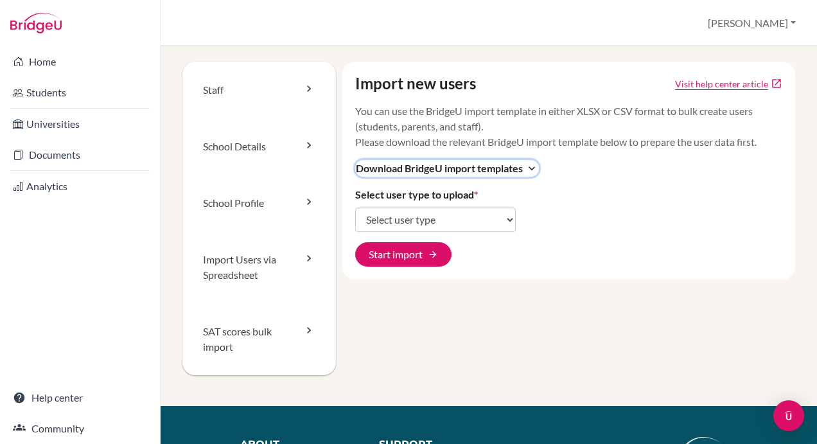
click at [502, 168] on span "Download BridgeU import templates" at bounding box center [439, 168] width 167 height 15
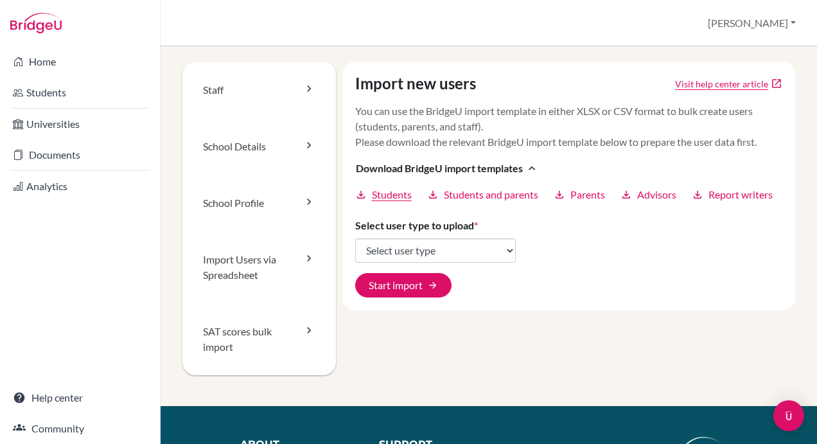
click at [398, 201] on span "Students" at bounding box center [392, 194] width 40 height 15
click at [441, 263] on select "Select user type Students Students and parents Parents Advisors Report writers" at bounding box center [435, 250] width 161 height 24
select select "students"
click at [355, 253] on select "Select user type Students Students and parents Parents Advisors Report writers" at bounding box center [435, 250] width 161 height 24
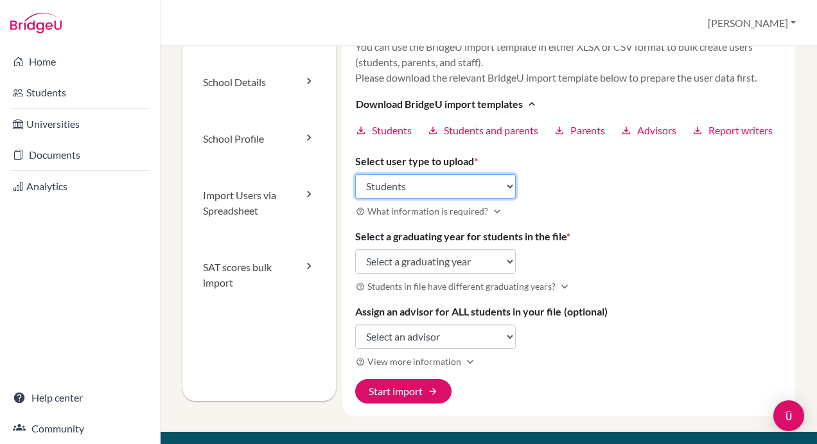
scroll to position [129, 0]
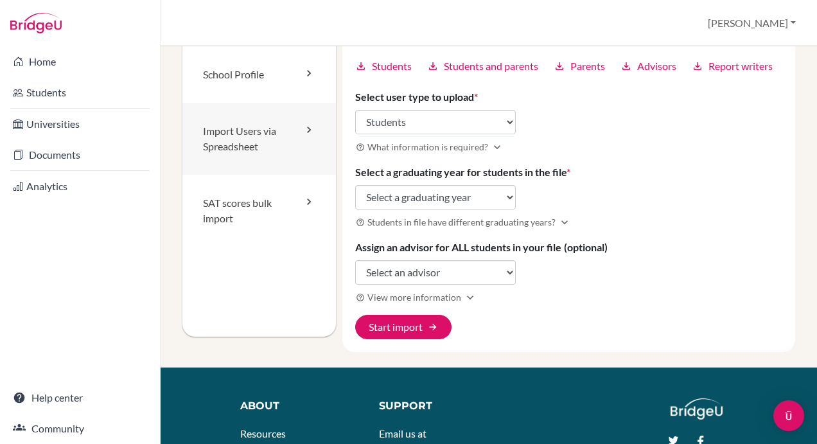
click at [250, 135] on link "Import Users via Spreadsheet" at bounding box center [260, 139] width 154 height 72
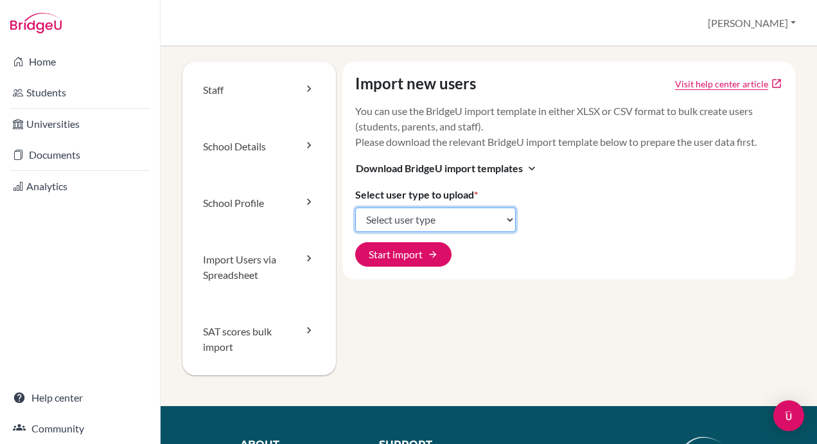
click at [452, 217] on select "Select user type Students Students and parents Parents Advisors Report writers" at bounding box center [435, 220] width 161 height 24
select select "students"
click at [355, 208] on select "Select user type Students Students and parents Parents Advisors Report writers" at bounding box center [435, 220] width 161 height 24
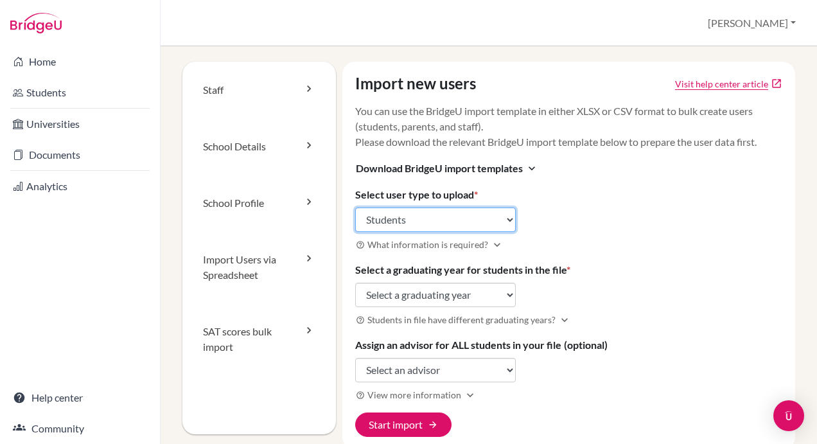
scroll to position [64, 0]
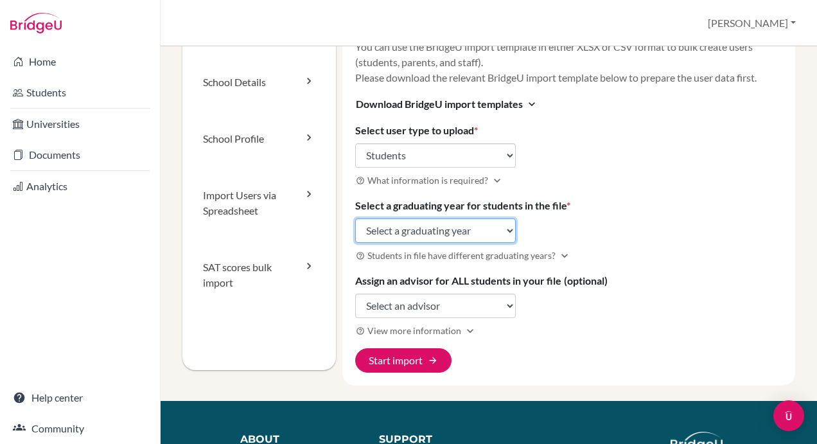
click at [499, 231] on select "Select a graduating year [DATE] 2025 2026 2027 2028 2029" at bounding box center [435, 231] width 161 height 24
click at [500, 229] on select "Select a graduating year [DATE] 2025 2026 2027 2028 2029" at bounding box center [435, 231] width 161 height 24
click at [650, 215] on div "Import new users Visit help center article open_in_new You can use the BridgeU …" at bounding box center [570, 191] width 454 height 388
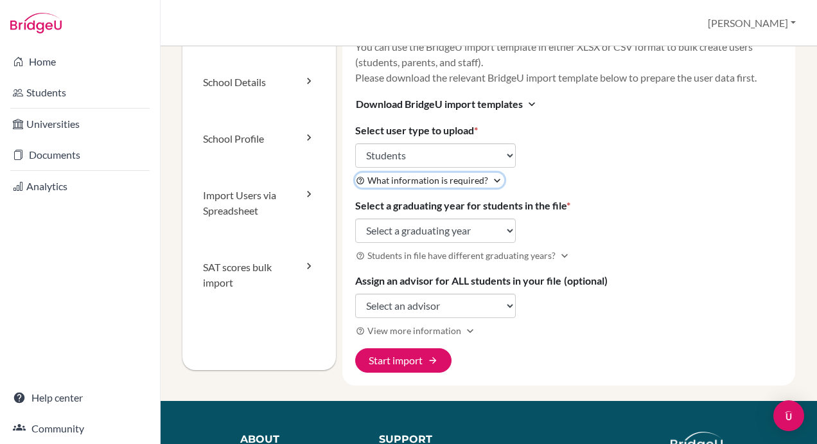
click at [481, 179] on span "What information is required?" at bounding box center [428, 180] width 121 height 13
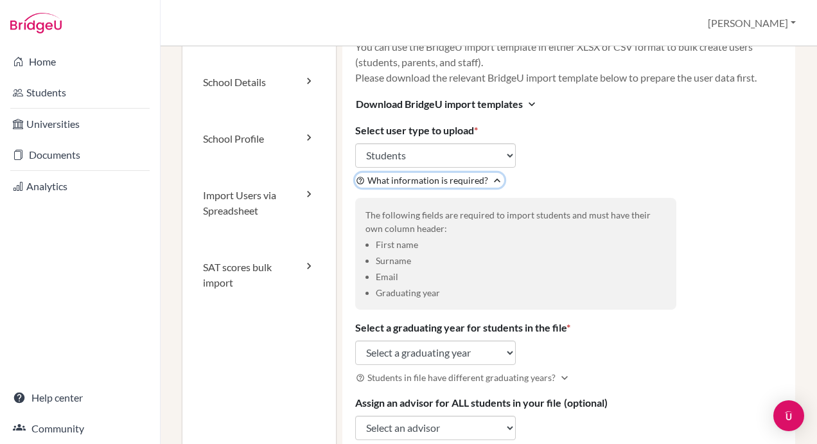
click at [481, 179] on span "What information is required?" at bounding box center [428, 180] width 121 height 13
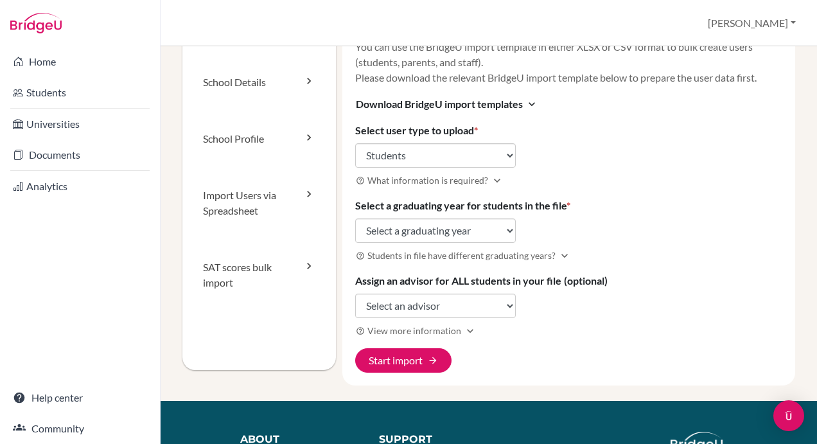
click at [662, 210] on div "Import new users Visit help center article open_in_new You can use the BridgeU …" at bounding box center [570, 191] width 454 height 388
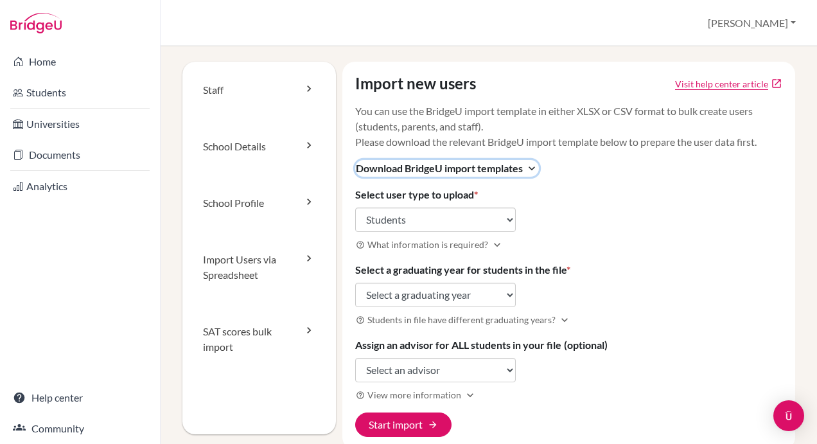
click at [497, 170] on span "Download BridgeU import templates" at bounding box center [439, 168] width 167 height 15
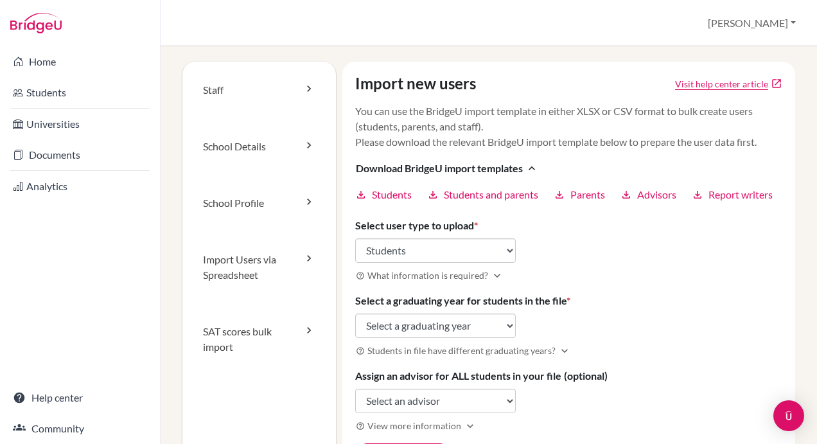
click at [679, 251] on div "Import new users Visit help center article open_in_new You can use the BridgeU …" at bounding box center [570, 271] width 454 height 419
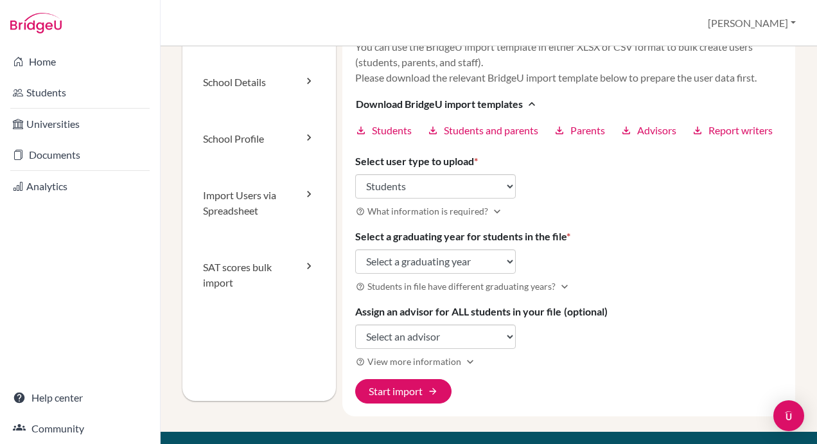
scroll to position [129, 0]
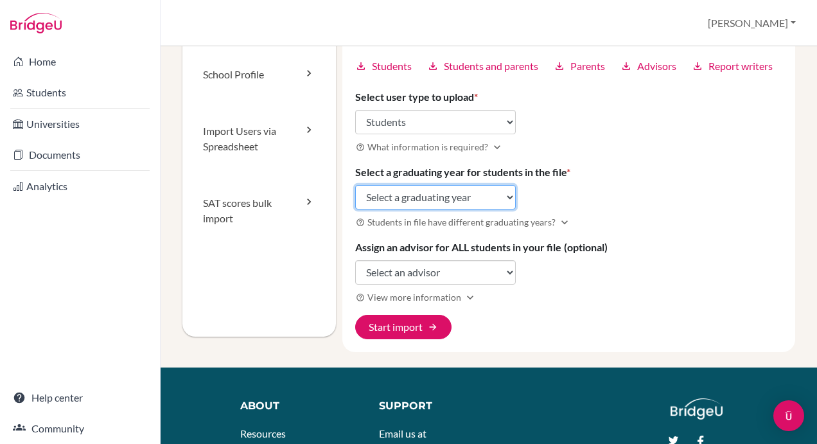
click at [410, 210] on select "Select a graduating year 2024 2025 2026 2027 2028 2029" at bounding box center [435, 197] width 161 height 24
click at [670, 154] on h3 "help_outline What information is required? expand_more" at bounding box center [569, 146] width 428 height 15
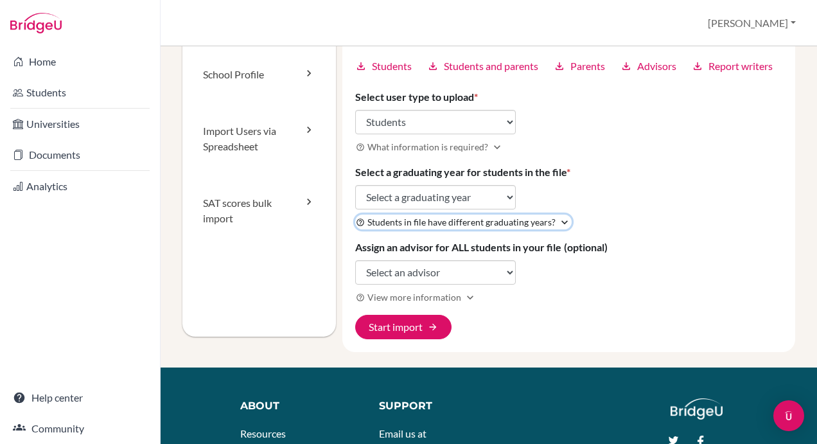
click at [482, 229] on span "Students in file have different graduating years?" at bounding box center [462, 221] width 188 height 13
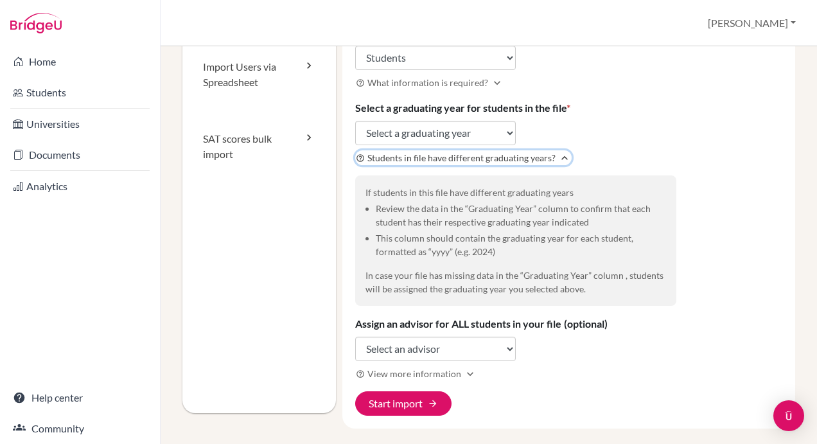
scroll to position [257, 0]
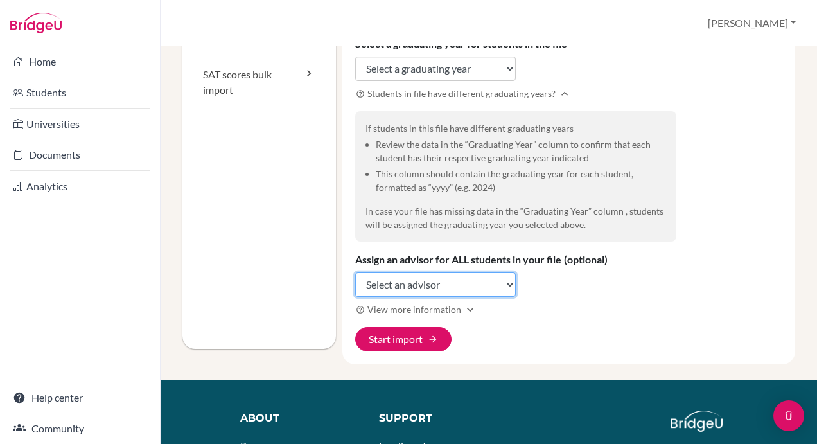
click at [456, 297] on select "Select an advisor John Aboaja George Adel Mohamed Nasr Ahmed Nasr Faryal Arsala…" at bounding box center [435, 284] width 161 height 24
click at [721, 218] on div "Import new users Visit help center article open_in_new You can use the BridgeU …" at bounding box center [570, 85] width 454 height 560
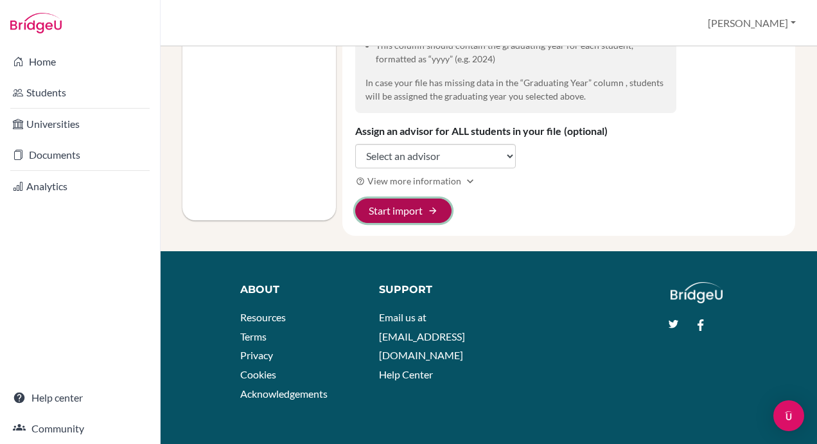
click at [395, 222] on button "Start import arrow_forward" at bounding box center [403, 211] width 96 height 24
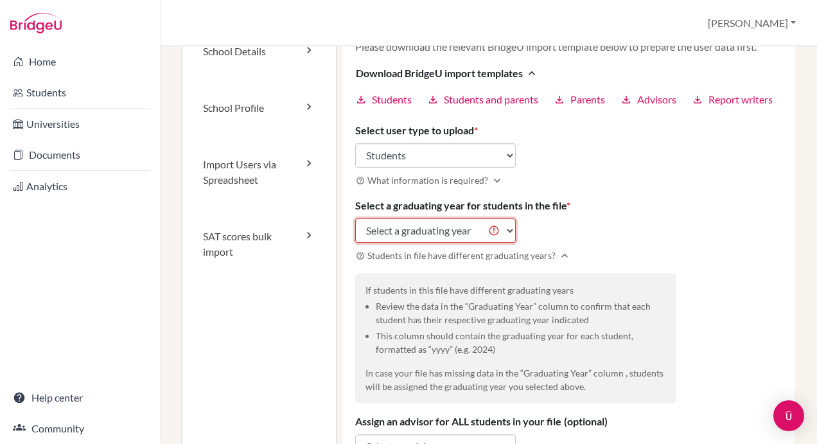
click at [491, 243] on select "Select a graduating year 2024 2025 2026 2027 2028 2029" at bounding box center [435, 231] width 161 height 24
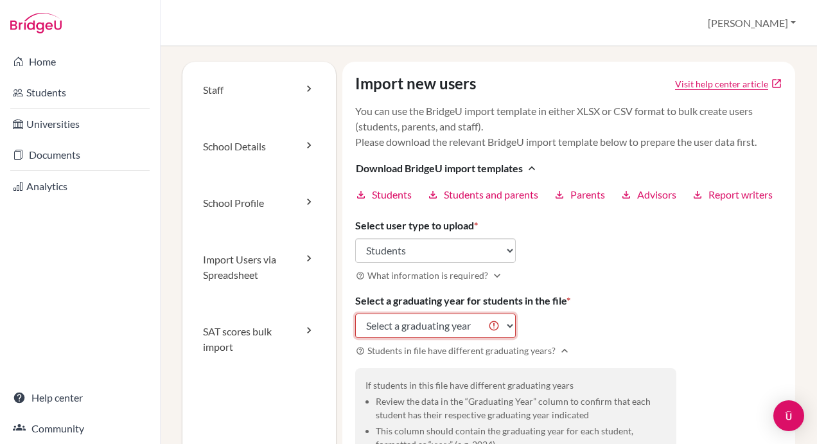
click at [495, 338] on select "Select a graduating year 2024 2025 2026 2027 2028 2029" at bounding box center [435, 326] width 161 height 24
click at [641, 283] on h3 "help_outline What information is required? expand_more" at bounding box center [569, 275] width 428 height 15
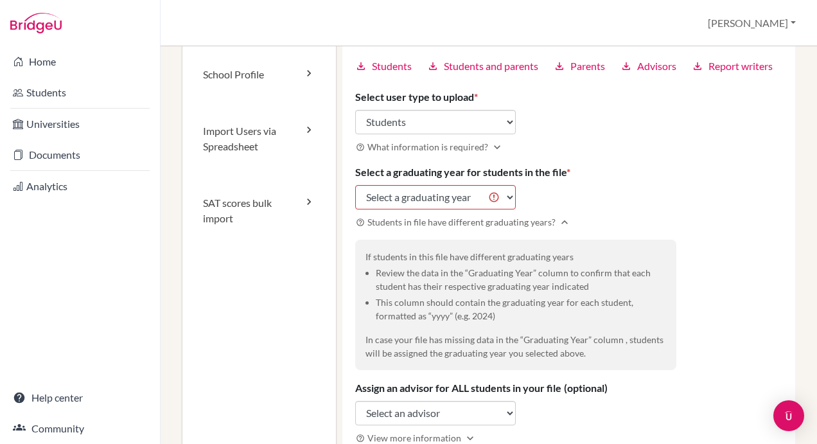
scroll to position [193, 0]
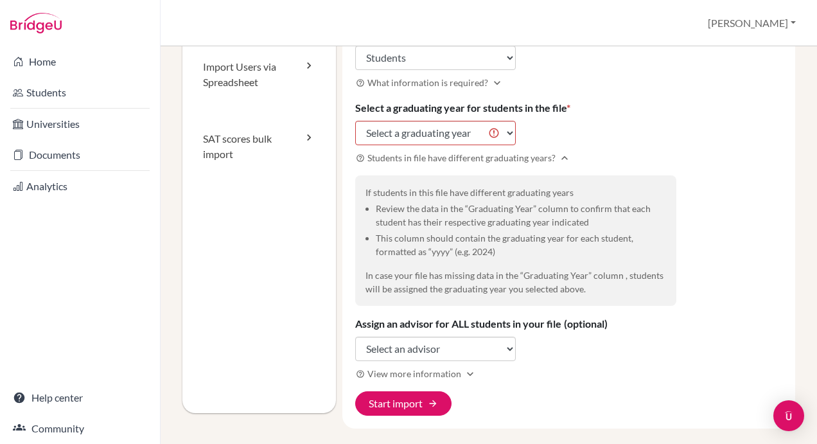
click at [585, 294] on span "In case your file has missing data in the “Graduating Year” column , students w…" at bounding box center [515, 282] width 298 height 24
click at [451, 145] on select "Select a graduating year 2024 2025 2026 2027 2028 2029" at bounding box center [435, 133] width 161 height 24
select select "2024"
click at [355, 135] on select "Select a graduating year 2024 2025 2026 2027 2028 2029" at bounding box center [435, 133] width 161 height 24
click at [406, 145] on select "Select a graduating year 2024 2025 2026 2027 2028 2029" at bounding box center [435, 133] width 161 height 24
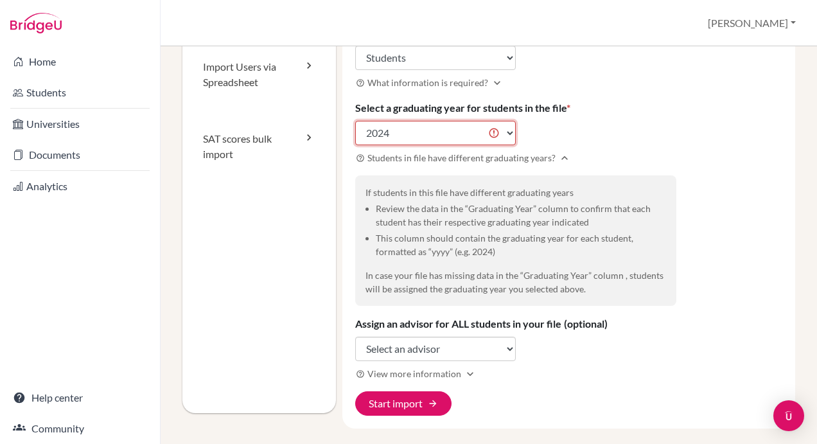
select select
click at [355, 135] on select "Select a graduating year 2024 2025 2026 2027 2028 2029" at bounding box center [435, 133] width 161 height 24
click at [550, 229] on li "Review the data in the “Graduating Year” column to confirm that each student ha…" at bounding box center [521, 215] width 290 height 27
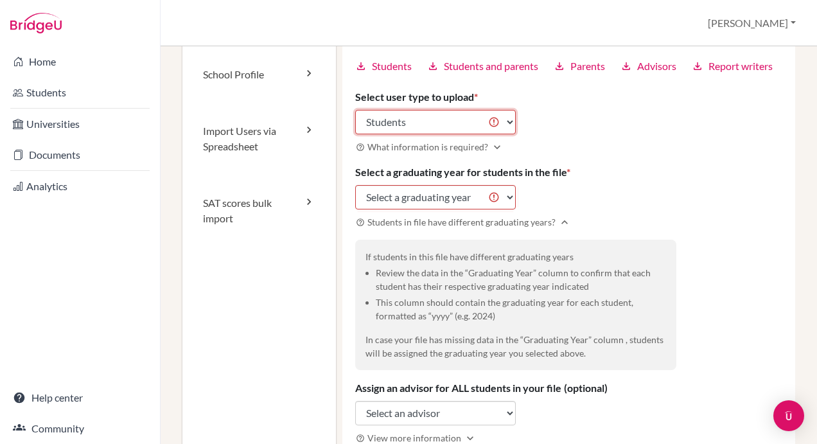
click at [462, 134] on select "Select user type Students Students and parents Parents Advisors Report writers" at bounding box center [435, 122] width 161 height 24
click at [355, 125] on select "Select user type Students Students and parents Parents Advisors Report writers" at bounding box center [435, 122] width 161 height 24
click at [640, 151] on div "Import new users Visit help center article open_in_new You can use the BridgeU …" at bounding box center [570, 213] width 454 height 560
click at [422, 134] on select "Select user type Students Students and parents Parents Advisors Report writers" at bounding box center [435, 122] width 161 height 24
click at [418, 134] on select "Select user type Students Students and parents Parents Advisors Report writers" at bounding box center [435, 122] width 161 height 24
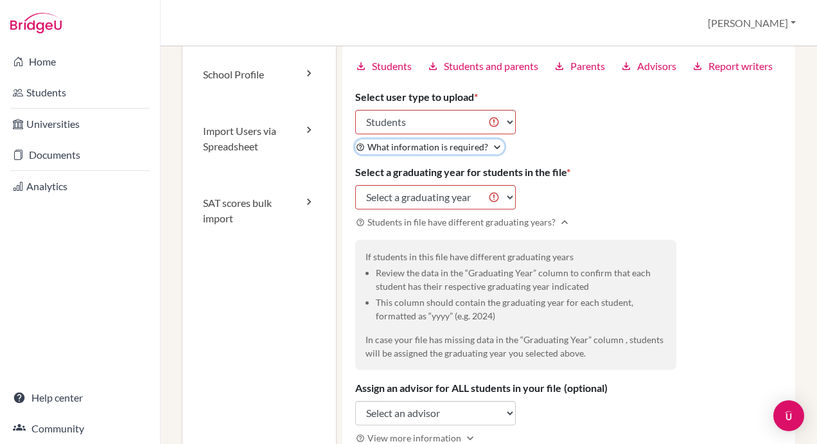
click at [472, 154] on span "What information is required?" at bounding box center [428, 146] width 121 height 13
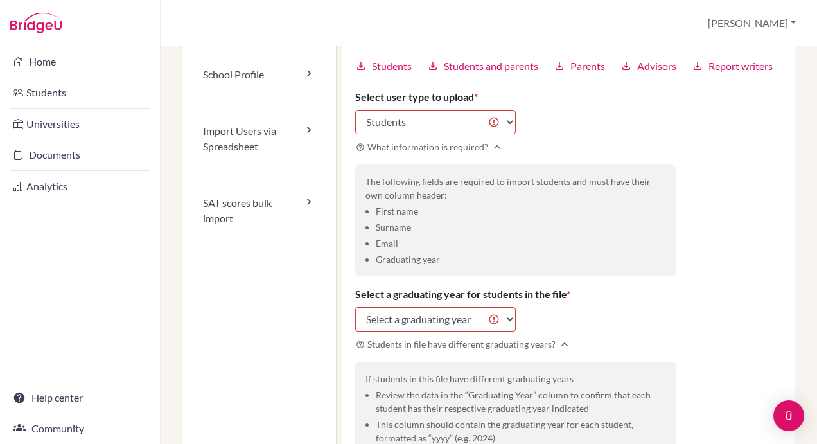
click at [590, 139] on div "Import new users Visit help center article open_in_new You can use the BridgeU …" at bounding box center [570, 274] width 454 height 682
click at [492, 154] on icon "expand_less" at bounding box center [497, 147] width 13 height 13
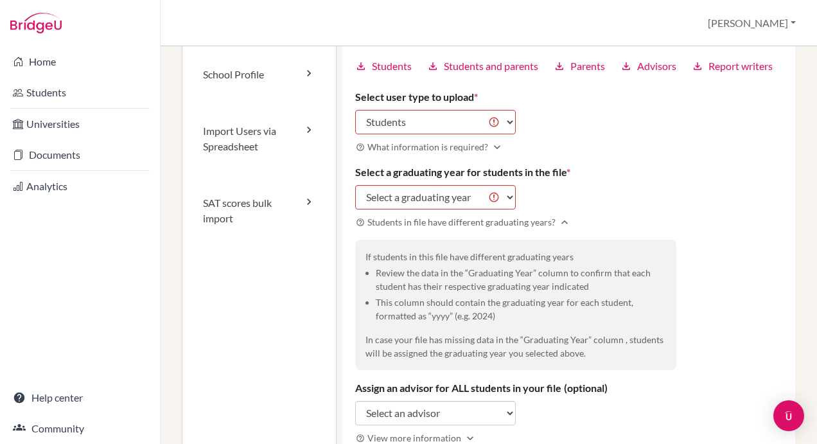
click at [583, 141] on div "Import new users Visit help center article open_in_new You can use the BridgeU …" at bounding box center [570, 213] width 454 height 560
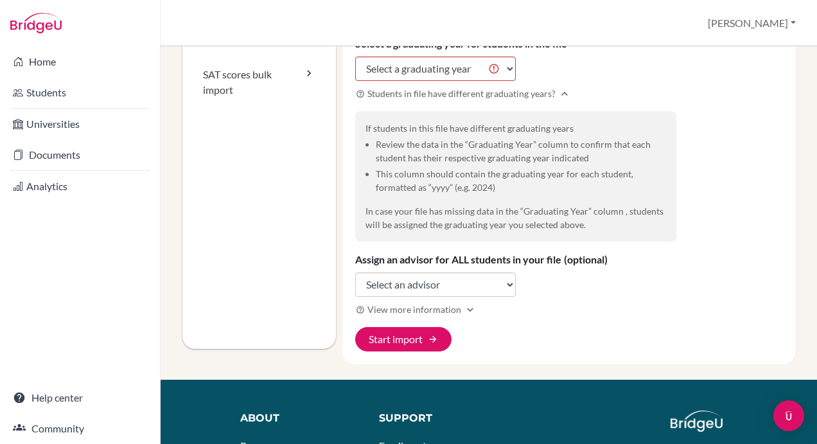
scroll to position [321, 0]
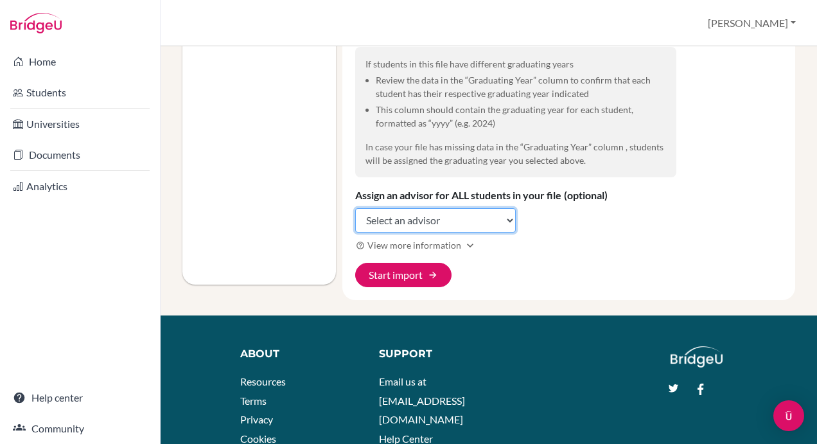
click at [503, 231] on select "Select an advisor John Aboaja George Adel Mohamed Nasr Ahmed Nasr Faryal Arsala…" at bounding box center [435, 220] width 161 height 24
select select "320650"
click at [355, 222] on select "Select an advisor John Aboaja George Adel Mohamed Nasr Ahmed Nasr Faryal Arsala…" at bounding box center [435, 220] width 161 height 24
click at [715, 201] on div "Import new users Visit help center article open_in_new You can use the BridgeU …" at bounding box center [570, 20] width 454 height 560
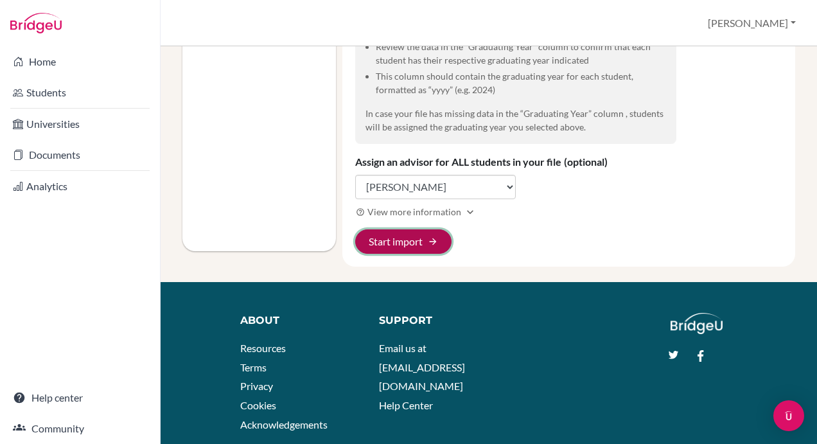
click at [404, 254] on button "Start import arrow_forward" at bounding box center [403, 241] width 96 height 24
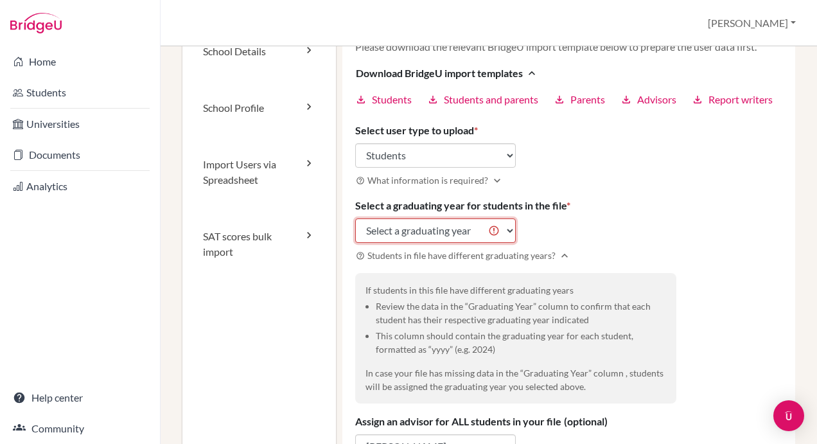
click at [499, 243] on select "Select a graduating year 2024 2025 2026 2027 2028 2029" at bounding box center [435, 231] width 161 height 24
click at [414, 243] on select "Select a graduating year 2024 2025 2026 2027 2028 2029" at bounding box center [435, 231] width 161 height 24
click at [503, 243] on select "Select a graduating year 2024 2025 2026 2027 2028 2029" at bounding box center [435, 231] width 161 height 24
click at [620, 232] on div "Import new users Visit help center article open_in_new You can use the BridgeU …" at bounding box center [570, 247] width 454 height 560
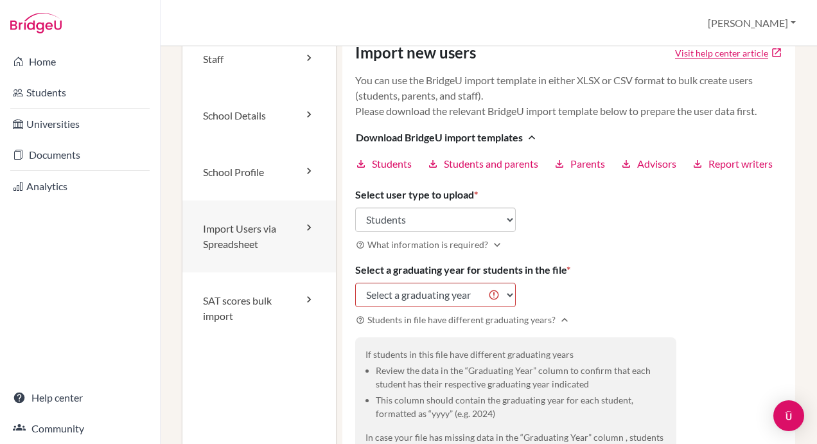
scroll to position [0, 0]
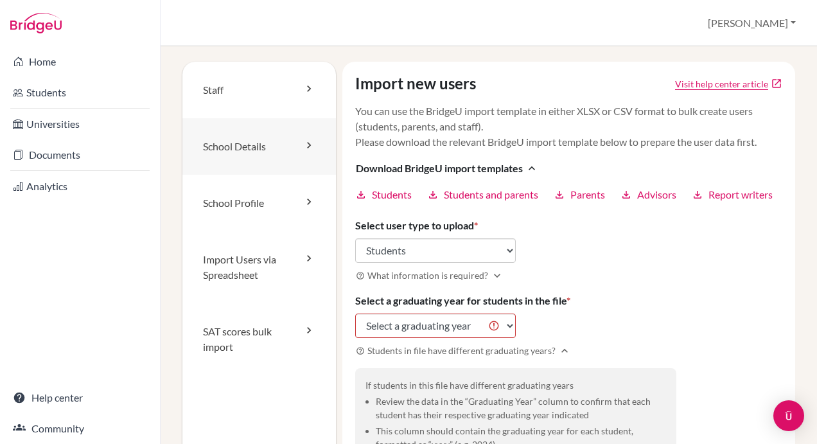
click at [250, 144] on link "School Details" at bounding box center [260, 146] width 154 height 57
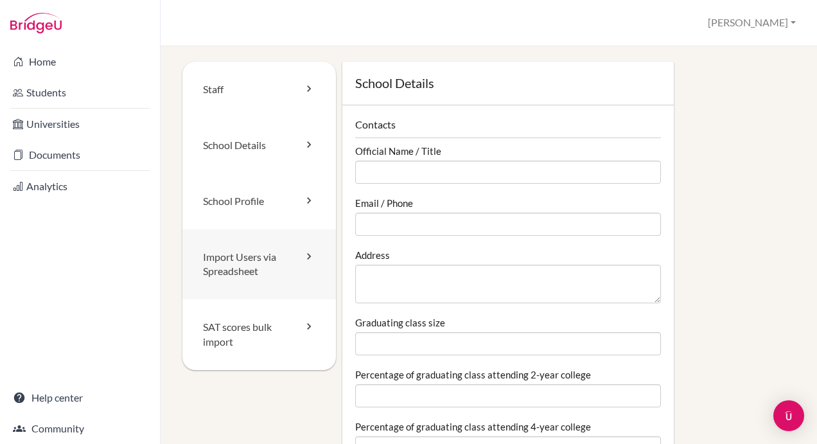
click at [249, 260] on link "Import Users via Spreadsheet" at bounding box center [260, 264] width 154 height 71
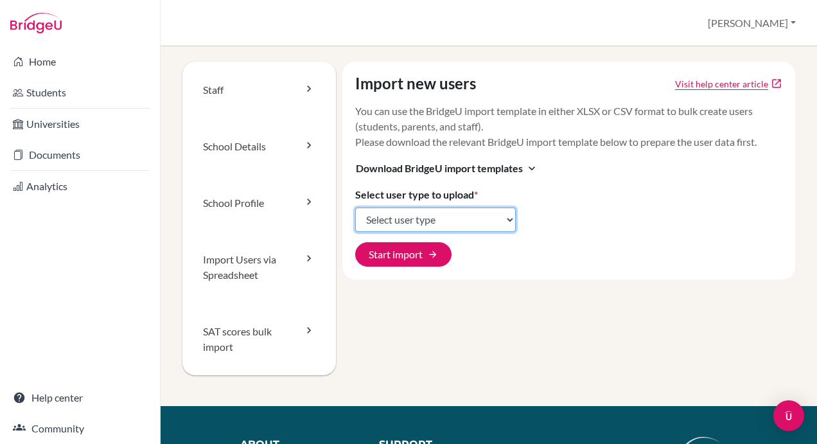
click at [446, 221] on select "Select user type Students Students and parents Parents Advisors Report writers" at bounding box center [435, 220] width 161 height 24
select select "students"
click at [355, 208] on select "Select user type Students Students and parents Parents Advisors Report writers" at bounding box center [435, 220] width 161 height 24
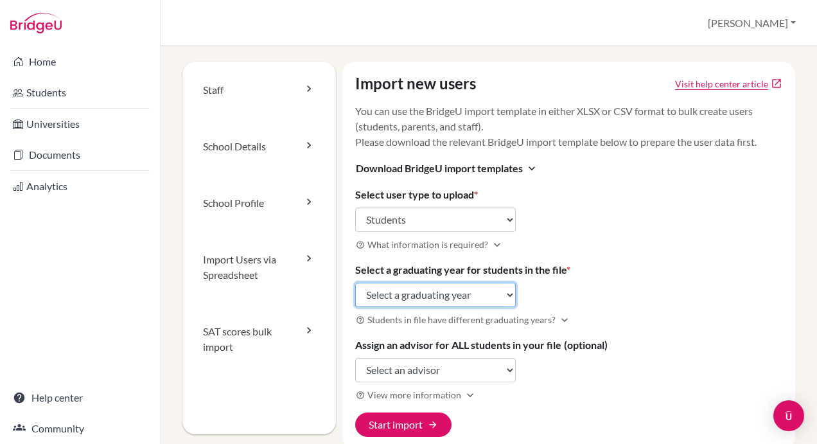
click at [427, 292] on select "Select a graduating year 2024 2025 2026 2027 2028 2029" at bounding box center [435, 295] width 161 height 24
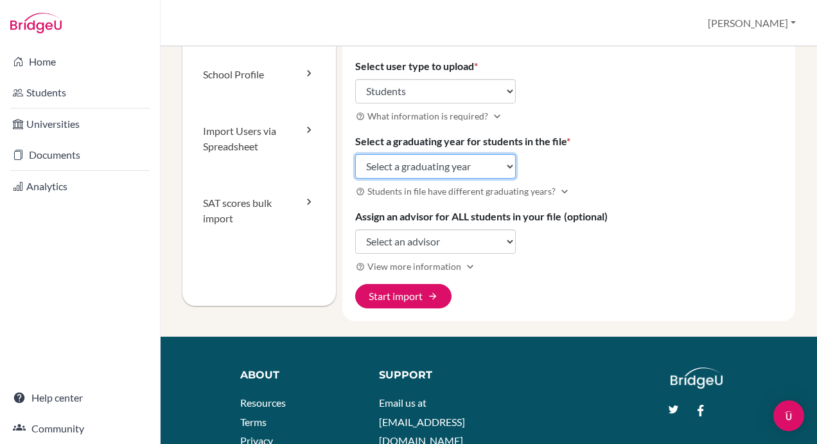
scroll to position [64, 0]
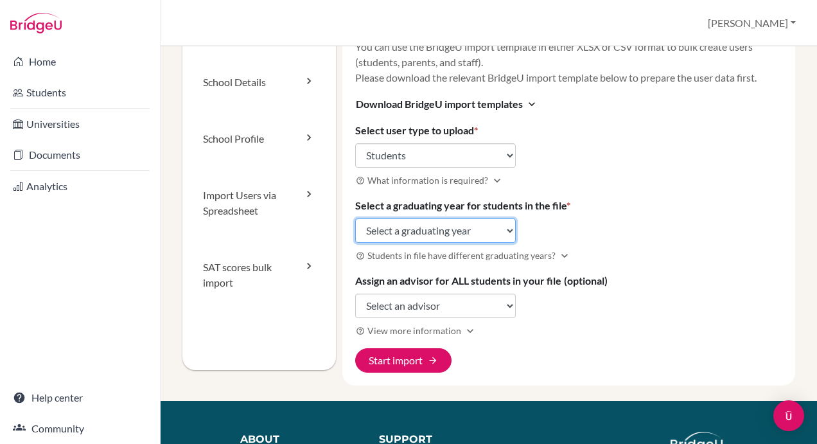
click at [502, 231] on select "Select a graduating year 2024 2025 2026 2027 2028 2029" at bounding box center [435, 231] width 161 height 24
click at [629, 167] on div "Import new users Visit help center article open_in_new You can use the BridgeU …" at bounding box center [570, 191] width 454 height 388
click at [487, 231] on select "Select a graduating year 2024 2025 2026 2027 2028 2029" at bounding box center [435, 231] width 161 height 24
click at [626, 188] on div "Import new users Visit help center article open_in_new You can use the BridgeU …" at bounding box center [570, 191] width 454 height 388
click at [454, 226] on select "Select a graduating year 2024 2025 2026 2027 2028 2029" at bounding box center [435, 231] width 161 height 24
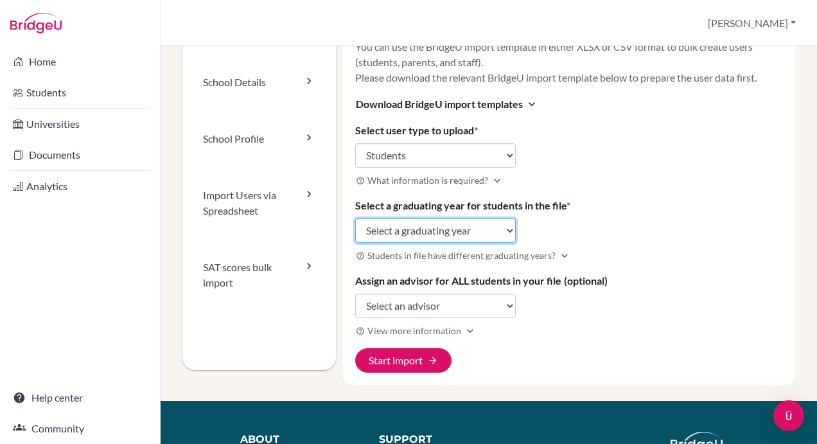
select select "2027"
click at [355, 219] on select "Select a graduating year 2024 2025 2026 2027 2028 2029" at bounding box center [435, 231] width 161 height 24
click at [627, 219] on div "Import new users Visit help center article open_in_new You can use the BridgeU …" at bounding box center [570, 191] width 454 height 388
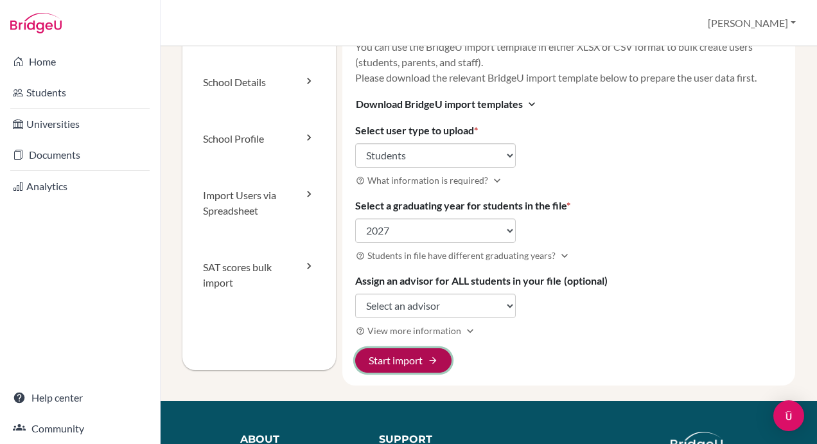
click at [402, 354] on button "Start import arrow_forward" at bounding box center [403, 360] width 96 height 24
